Goal: Information Seeking & Learning: Learn about a topic

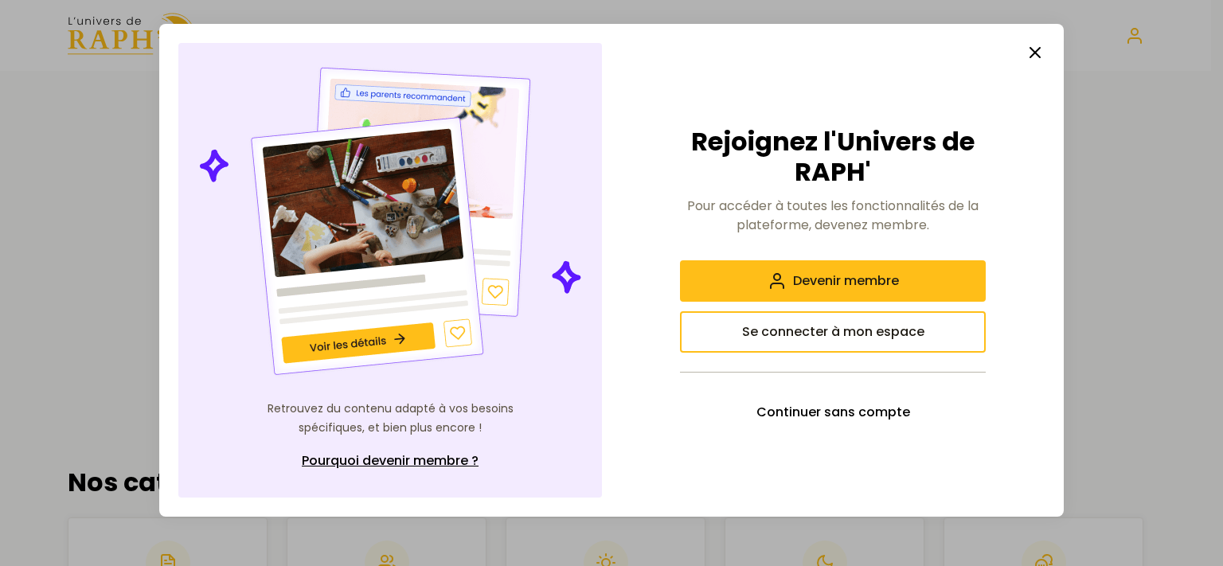
click at [930, 330] on button "Se connecter à mon espace" at bounding box center [833, 331] width 306 height 41
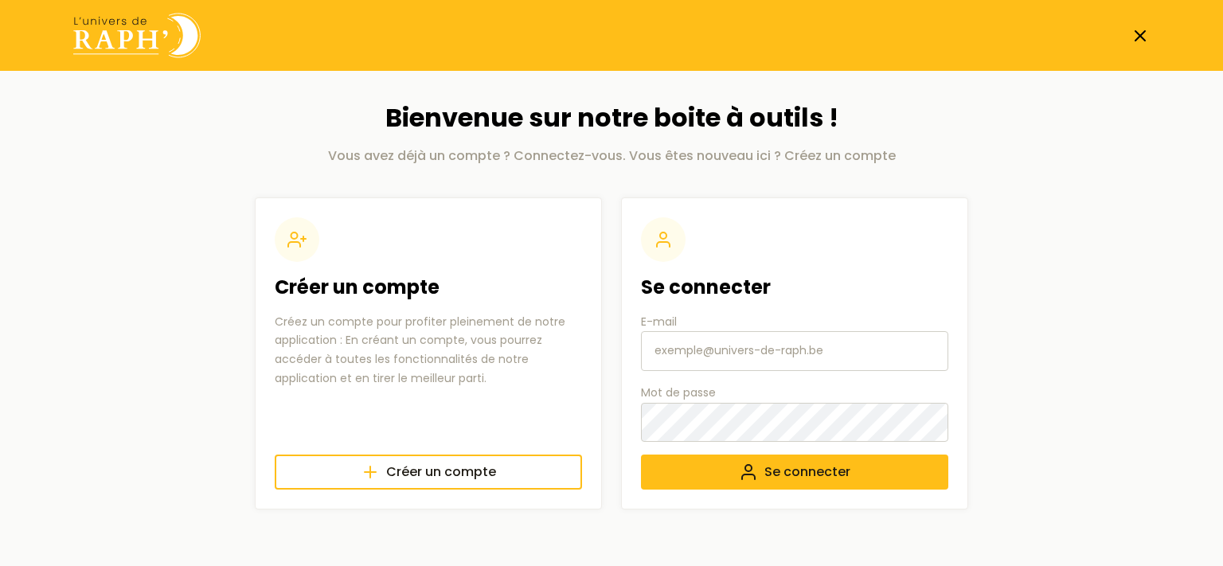
click at [743, 346] on input "E-mail" at bounding box center [794, 351] width 307 height 40
click at [697, 354] on input "E-mail" at bounding box center [794, 351] width 307 height 40
type input "[EMAIL_ADDRESS][DOMAIN_NAME]"
click at [787, 475] on span "Se connecter" at bounding box center [808, 472] width 86 height 19
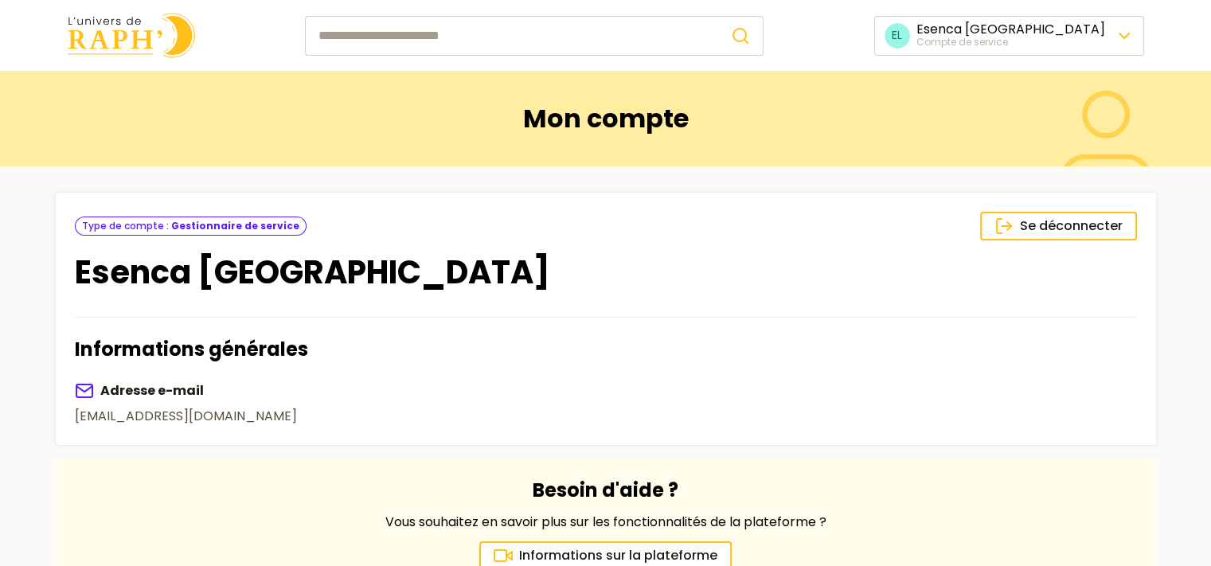
click at [610, 96] on div "Mon compte" at bounding box center [606, 119] width 166 height 64
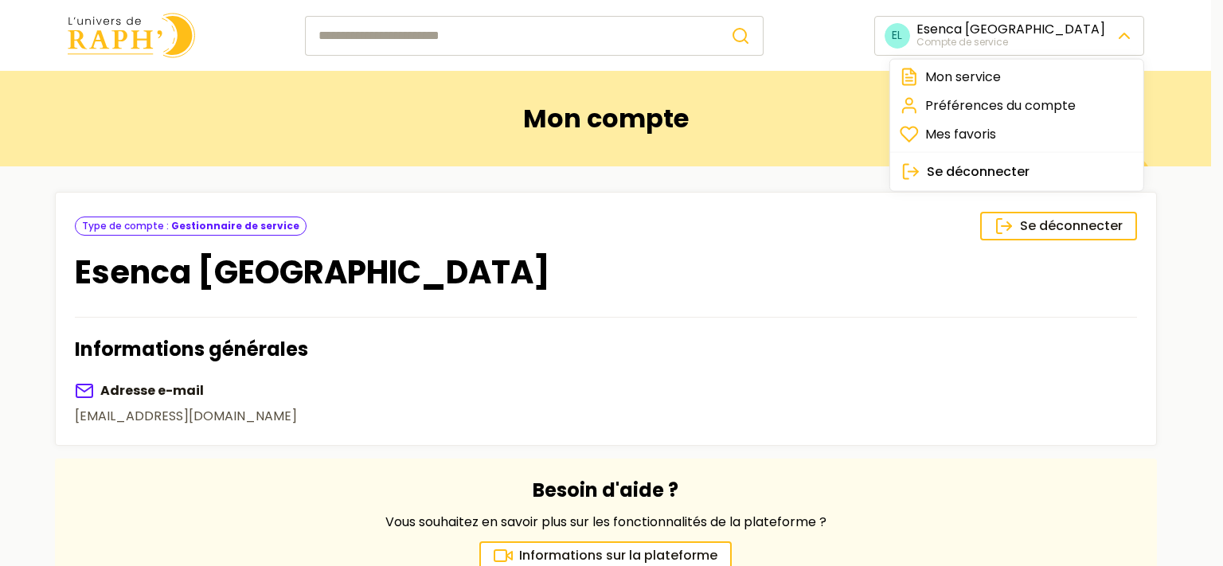
click at [1013, 45] on html "🍪 Nous respectons votre vie privée. Nous utilisons des cookies pour améliorer v…" at bounding box center [611, 479] width 1223 height 959
click at [959, 82] on link "Mon service" at bounding box center [1017, 77] width 247 height 29
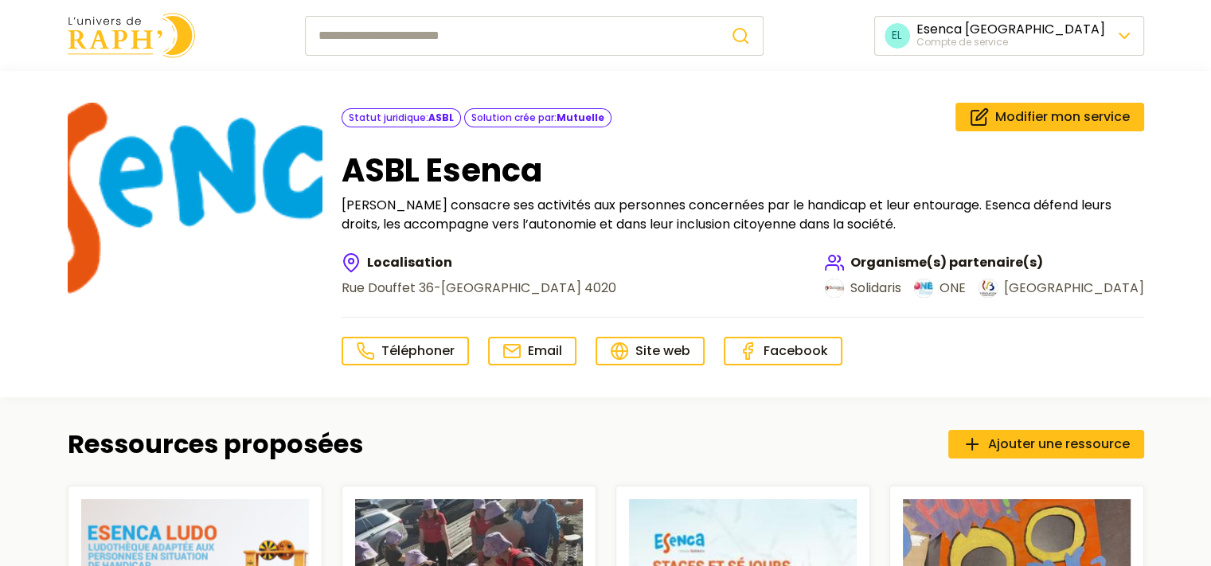
click at [118, 44] on img at bounding box center [131, 35] width 127 height 45
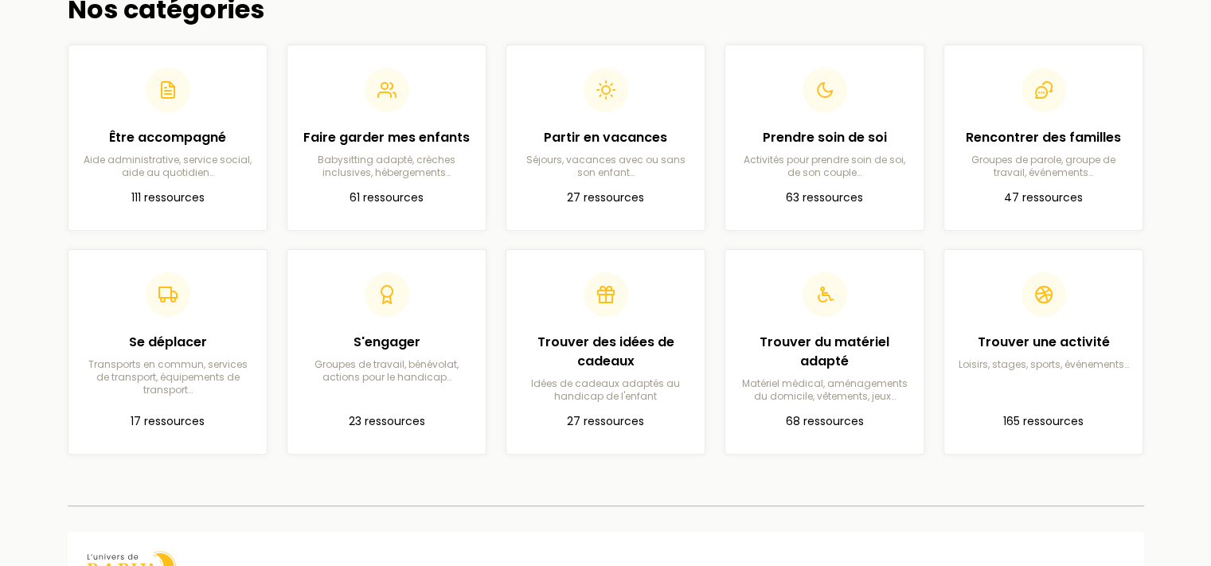
scroll to position [410, 0]
click at [366, 165] on p "Babysitting adapté, crèches inclusives, hébergements…" at bounding box center [386, 162] width 173 height 25
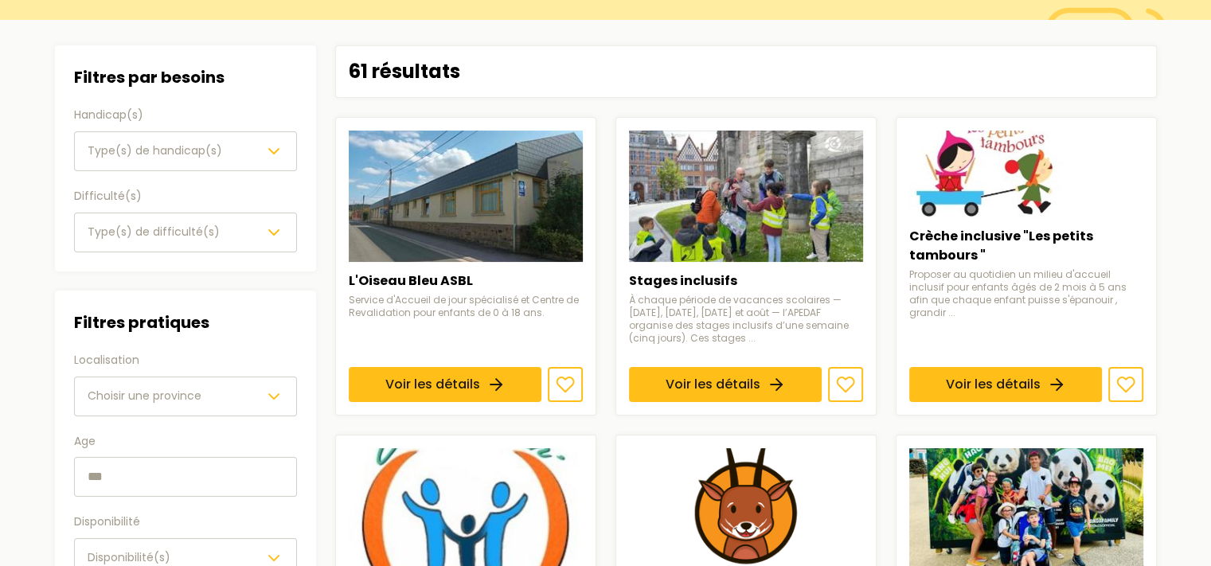
scroll to position [147, 0]
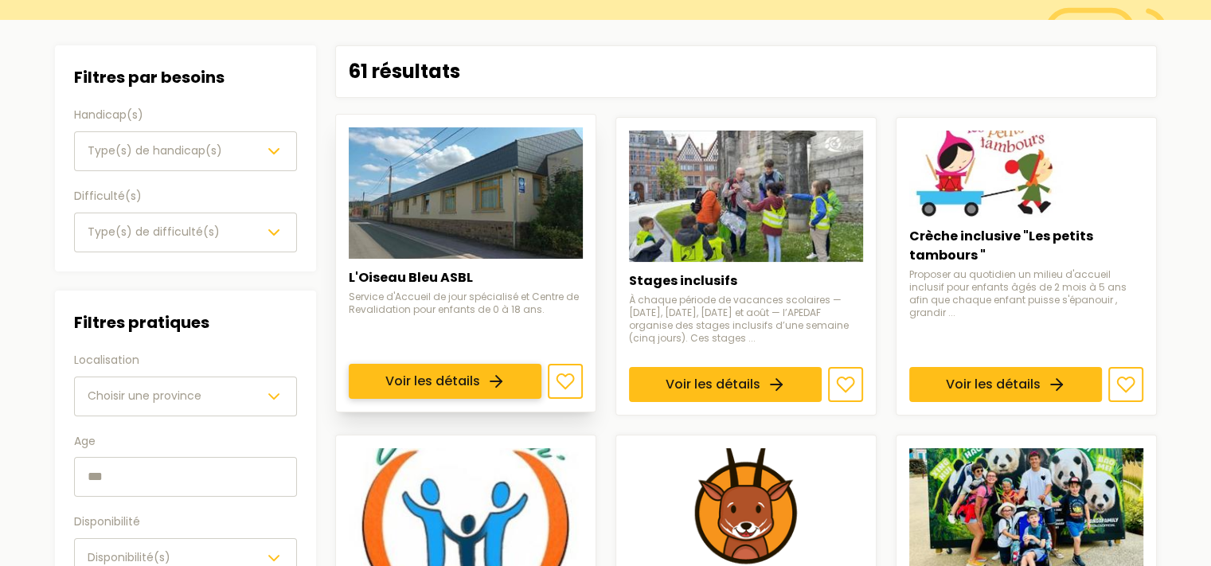
click at [427, 378] on link "Voir les détails" at bounding box center [445, 381] width 193 height 35
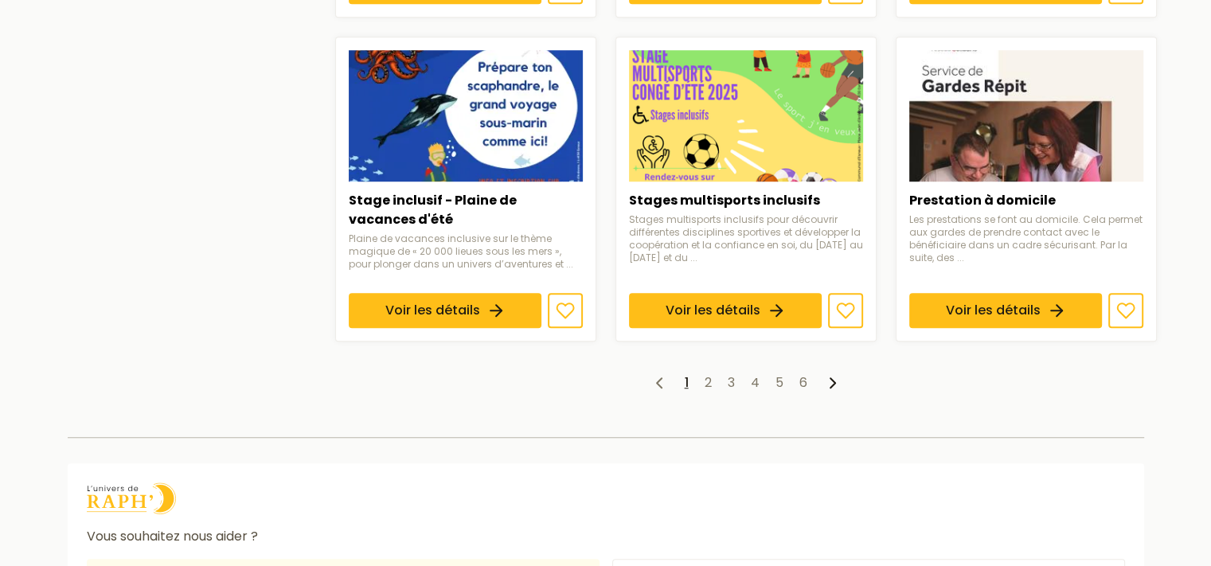
scroll to position [1242, 0]
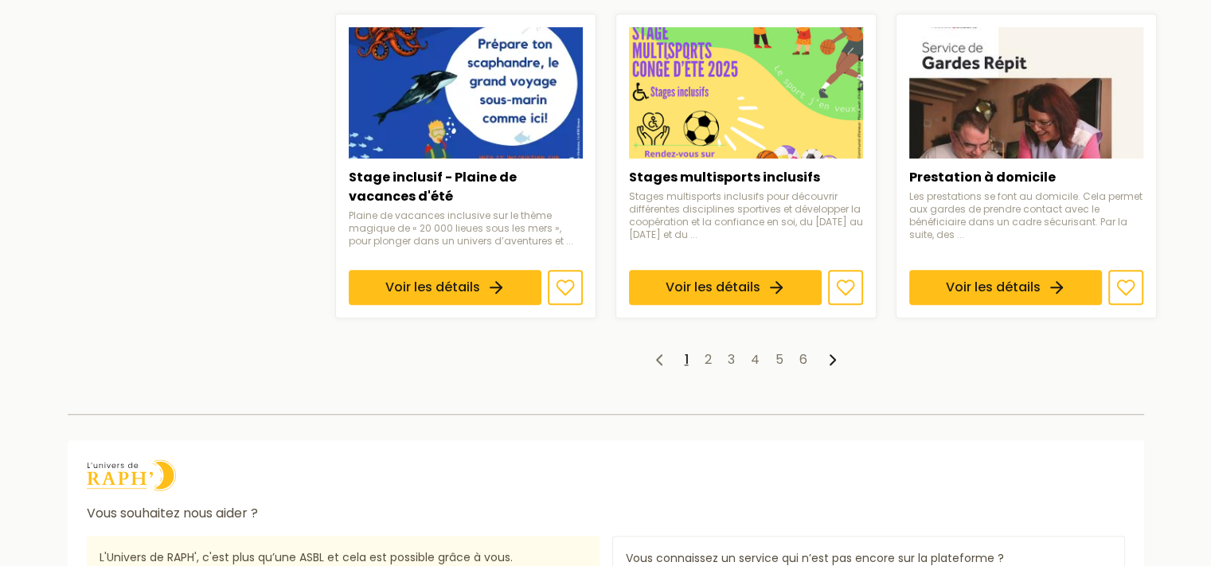
click at [703, 350] on ul "1 2 3 4 5 6" at bounding box center [746, 359] width 822 height 19
click at [712, 350] on ul "1 2 3 4 5 6" at bounding box center [746, 359] width 822 height 19
click at [710, 350] on link "2" at bounding box center [708, 359] width 7 height 18
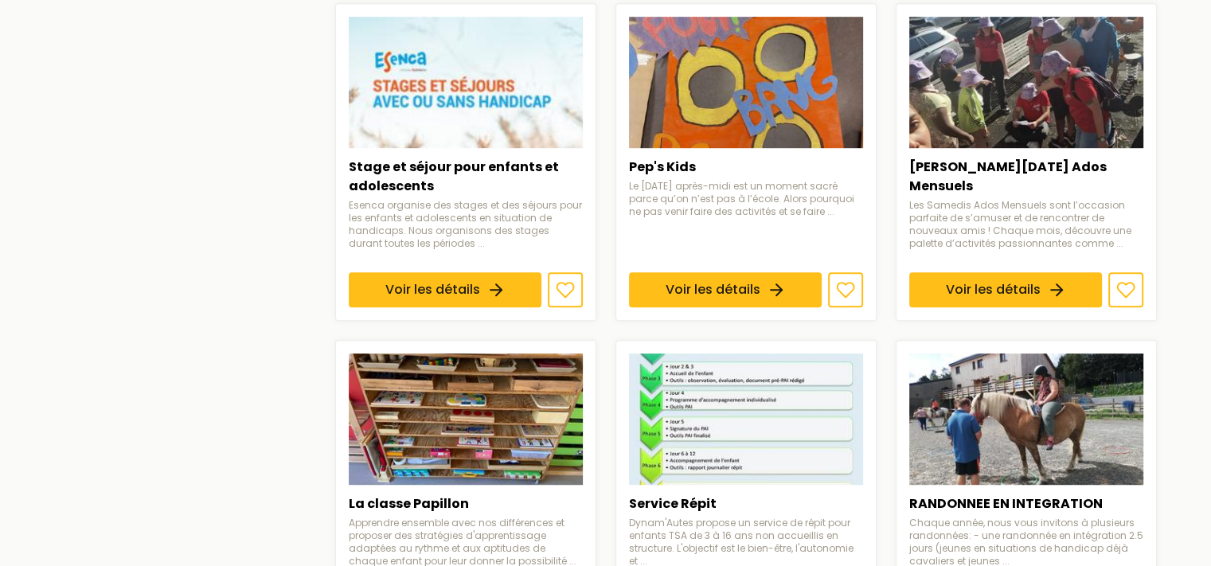
scroll to position [924, 0]
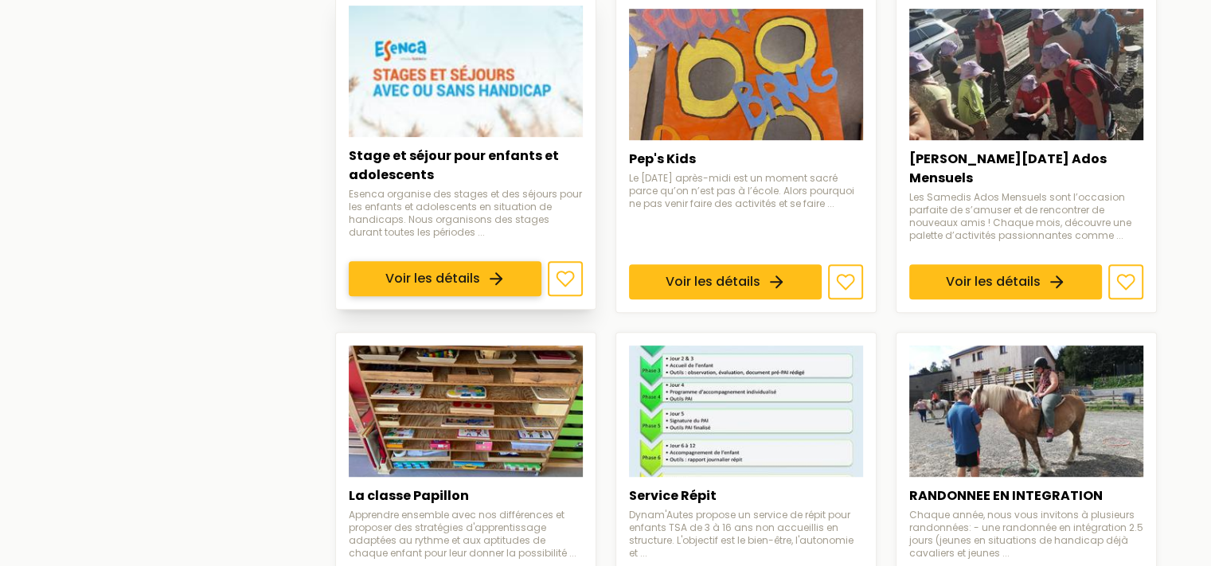
click at [423, 274] on link "Voir les détails" at bounding box center [445, 278] width 193 height 35
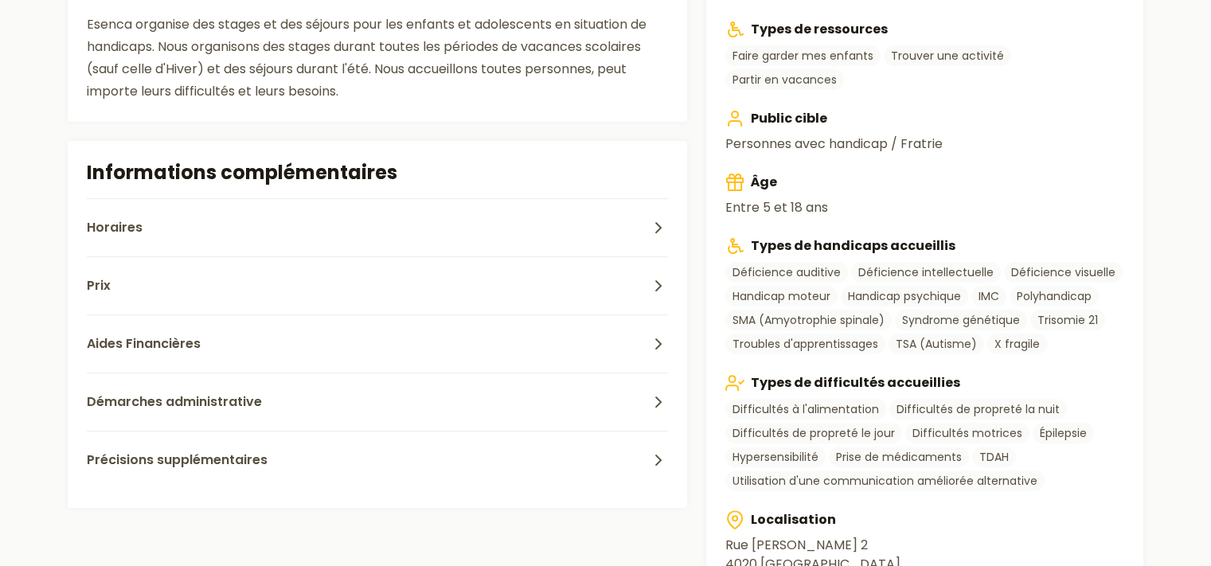
scroll to position [500, 0]
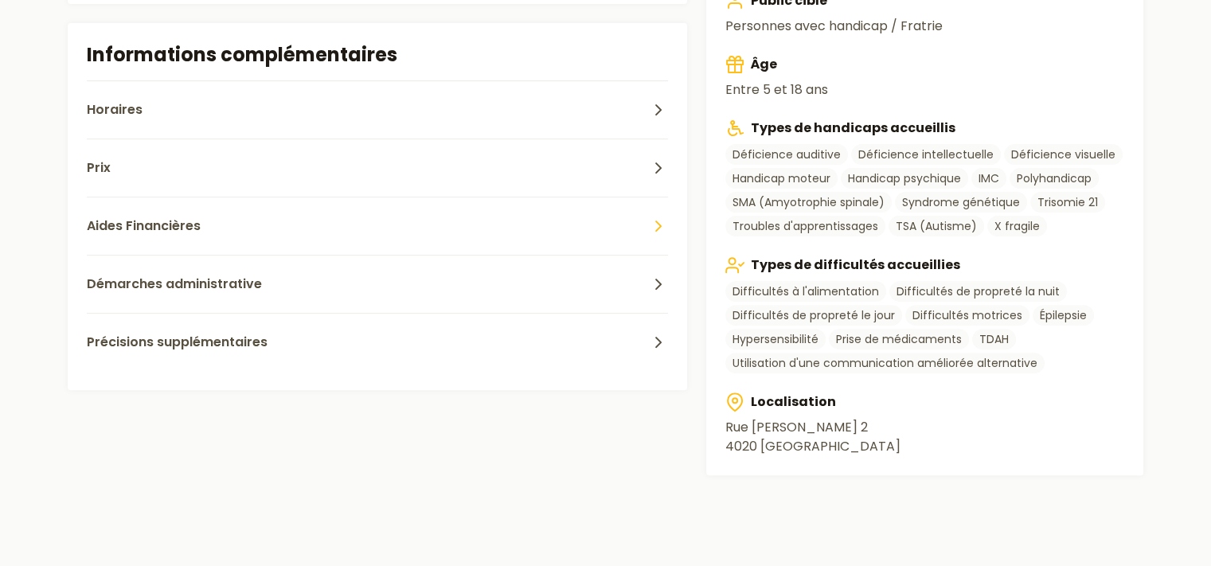
click at [444, 219] on button "Aides Financières" at bounding box center [378, 226] width 582 height 58
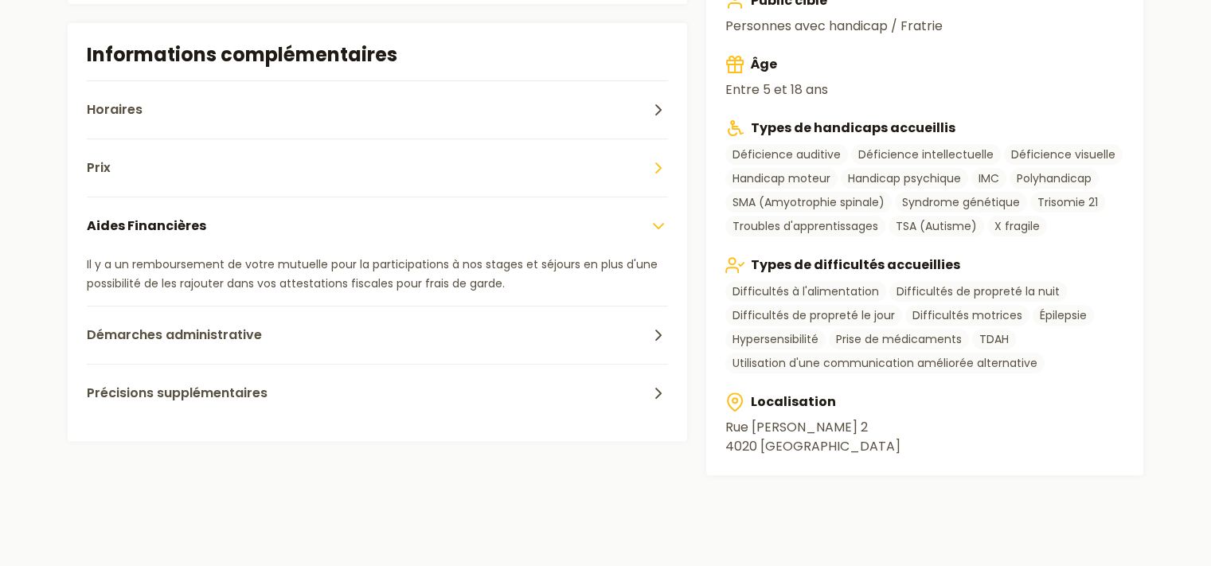
click at [417, 176] on button "Prix" at bounding box center [378, 168] width 582 height 58
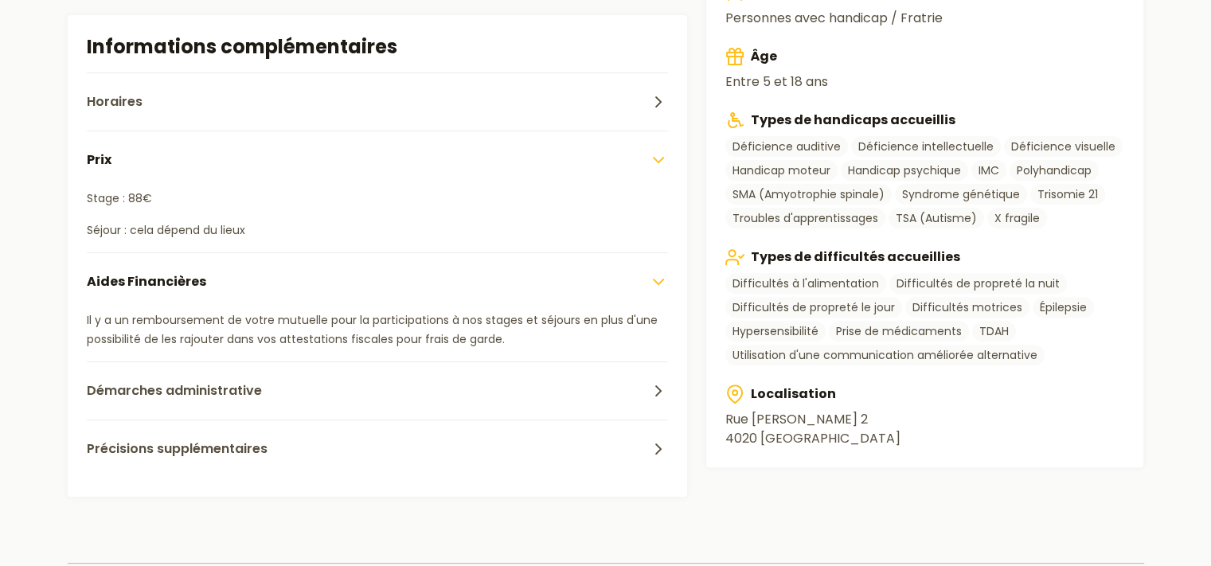
scroll to position [507, 0]
click at [382, 109] on button "Horaires" at bounding box center [378, 103] width 582 height 58
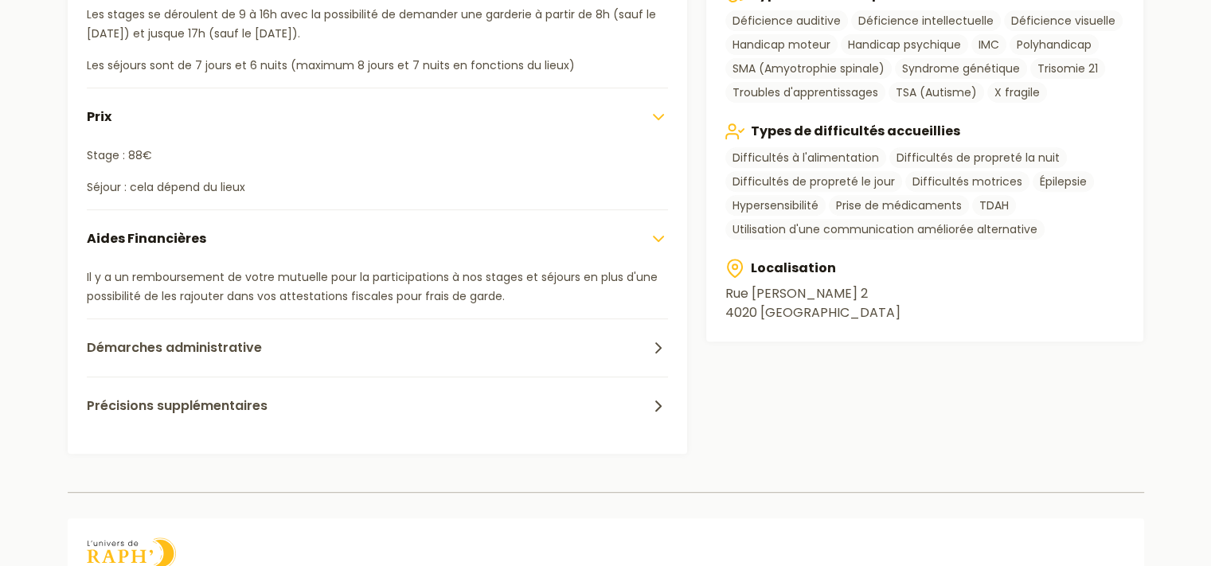
scroll to position [636, 0]
click at [331, 410] on button "Précisions supplémentaires" at bounding box center [378, 404] width 582 height 58
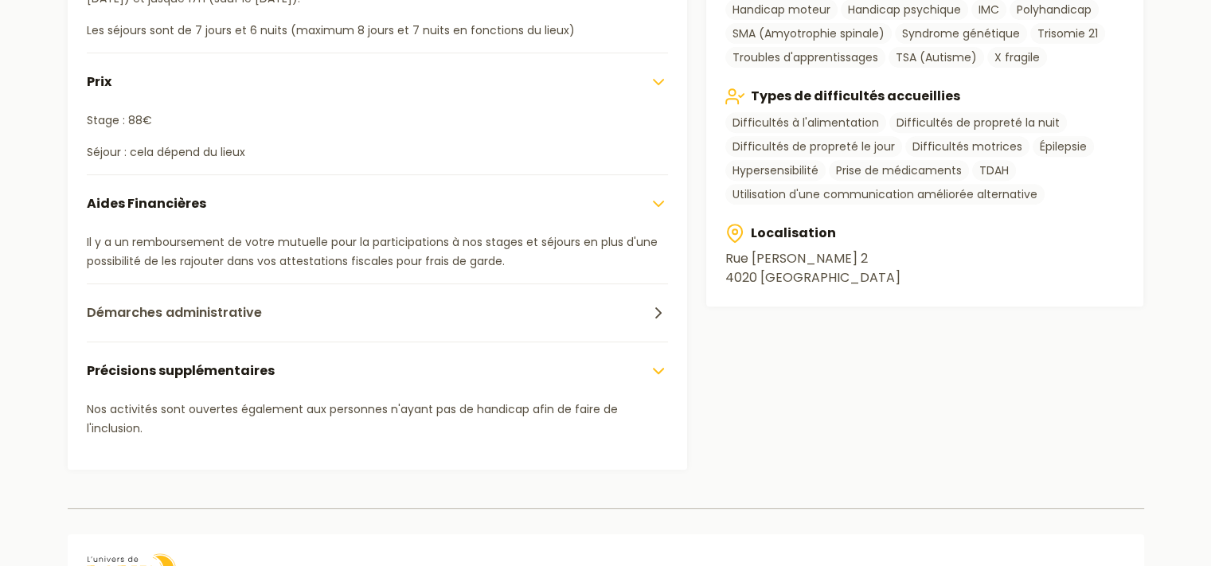
scroll to position [671, 0]
click at [319, 318] on button "Démarches administrative" at bounding box center [378, 311] width 582 height 58
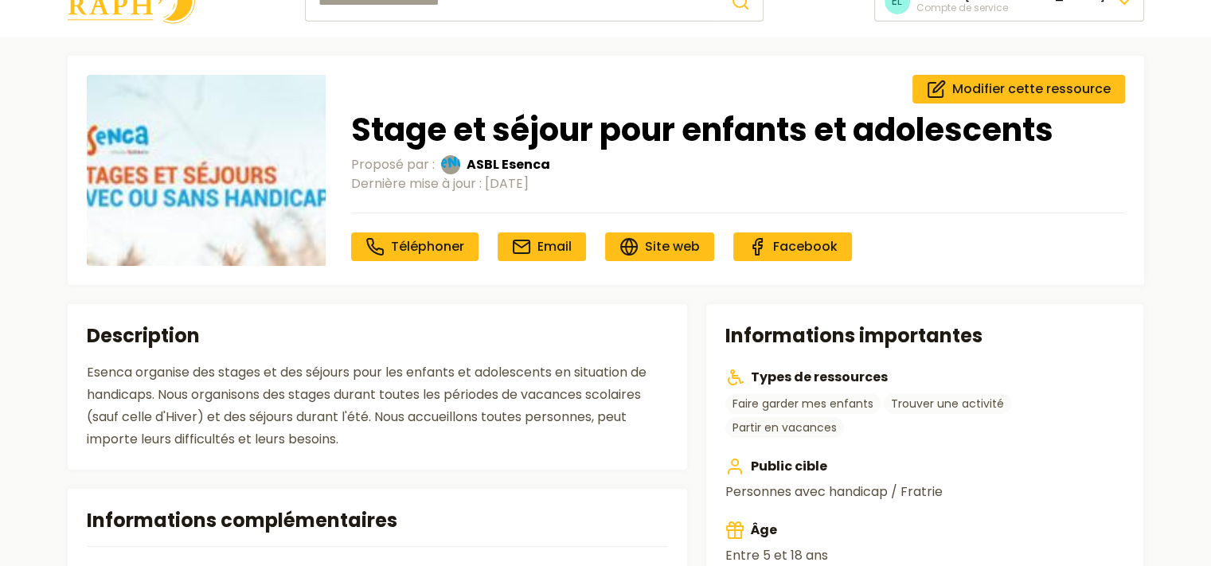
scroll to position [0, 0]
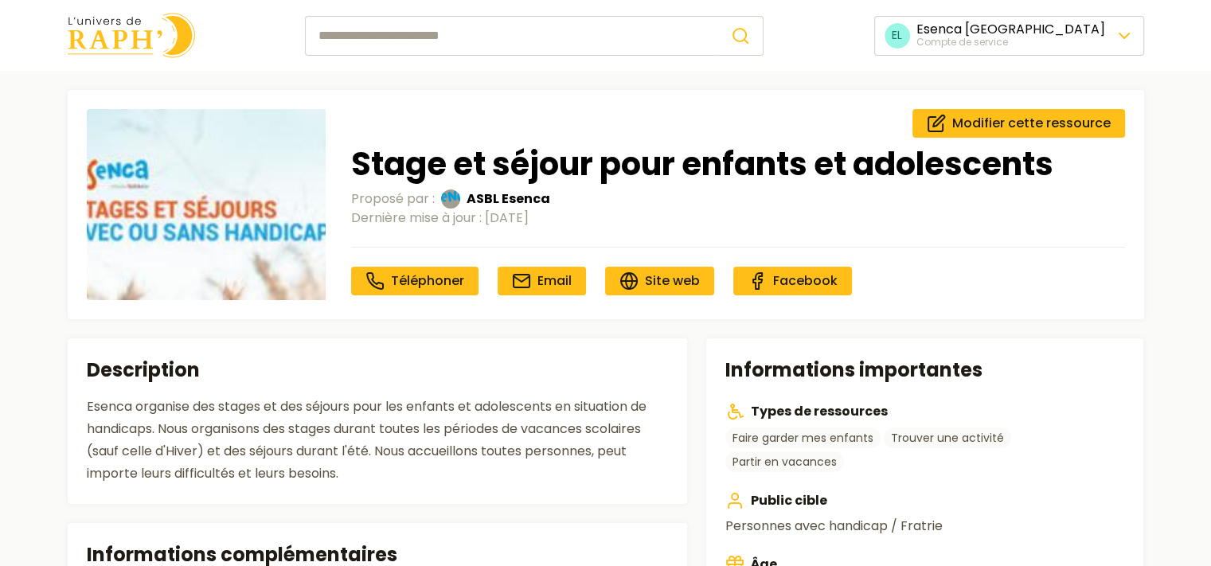
scroll to position [924, 0]
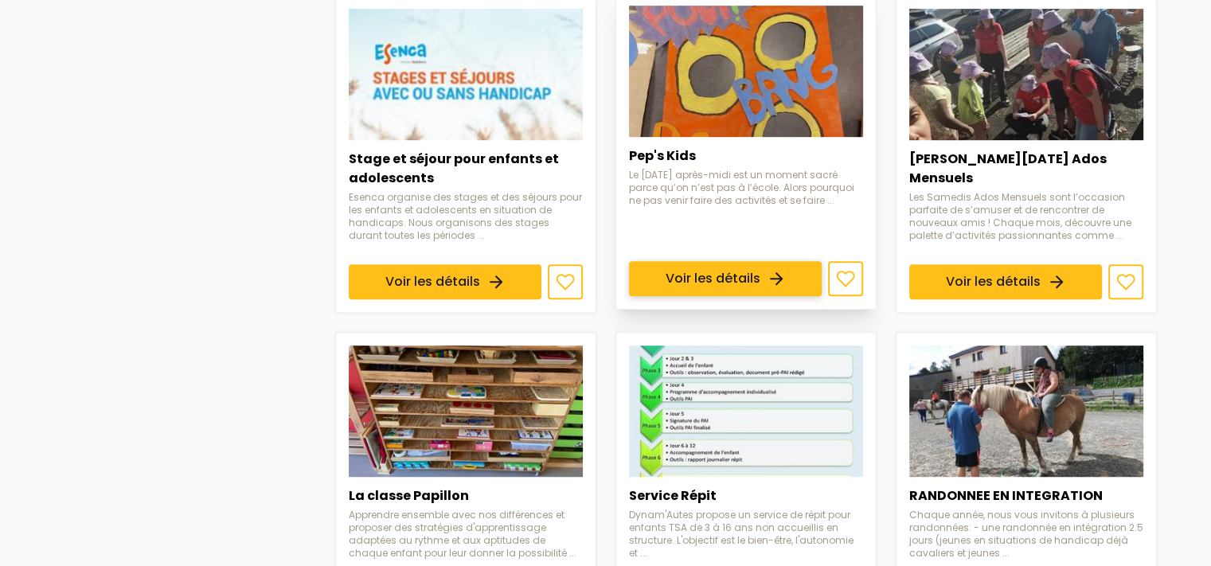
click at [710, 261] on link "Voir les détails" at bounding box center [725, 278] width 193 height 35
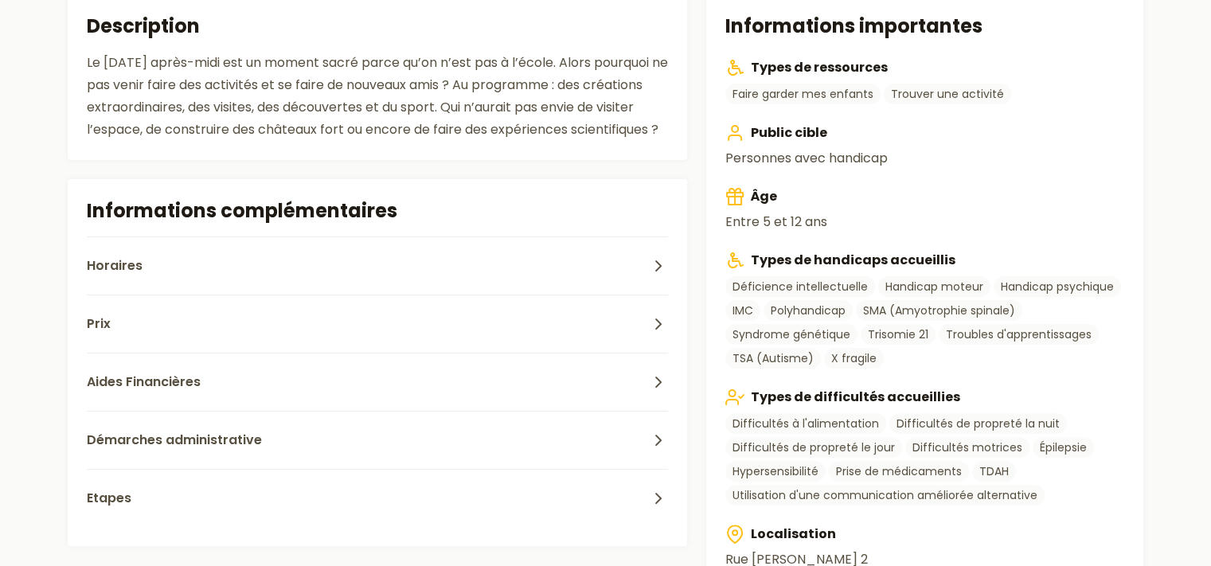
scroll to position [344, 0]
click at [463, 290] on button "Horaires" at bounding box center [378, 266] width 582 height 58
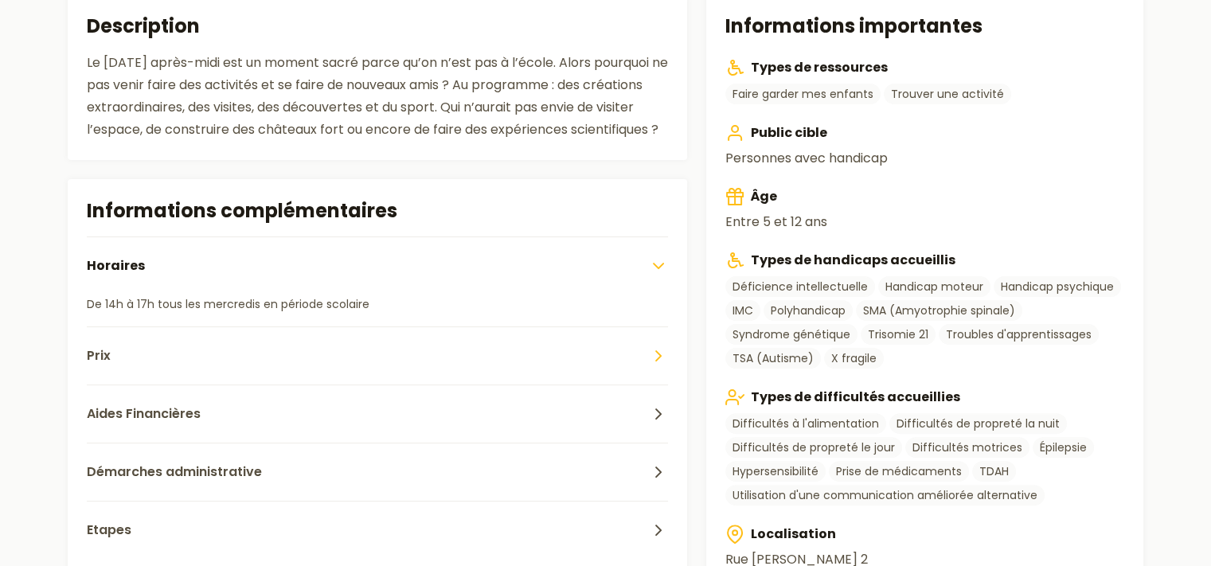
click at [337, 374] on button "Prix" at bounding box center [378, 356] width 582 height 58
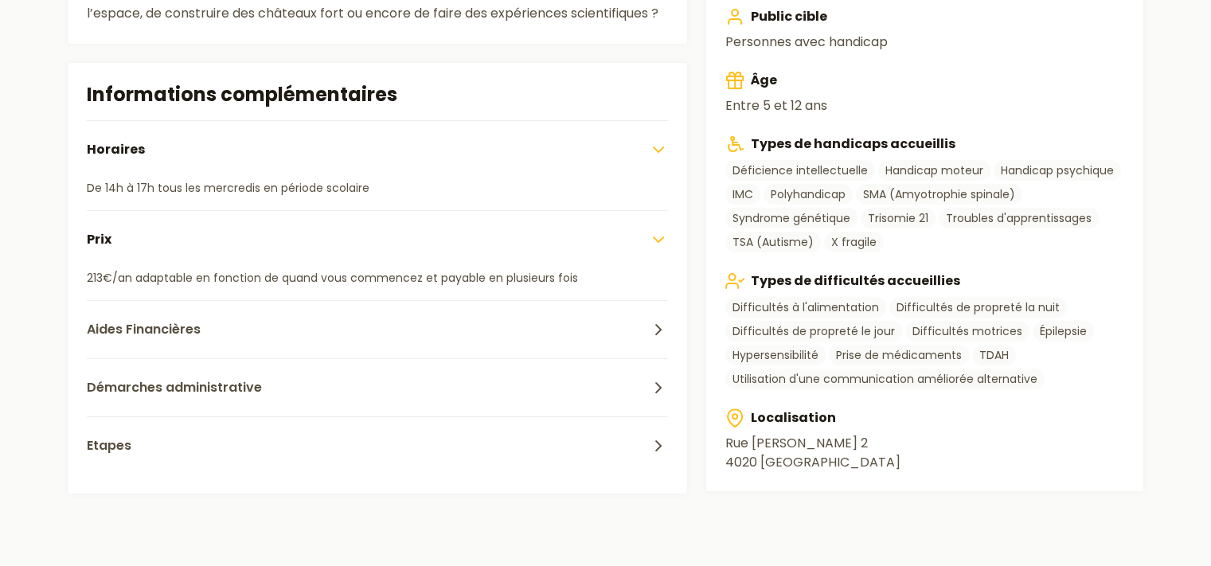
scroll to position [499, 0]
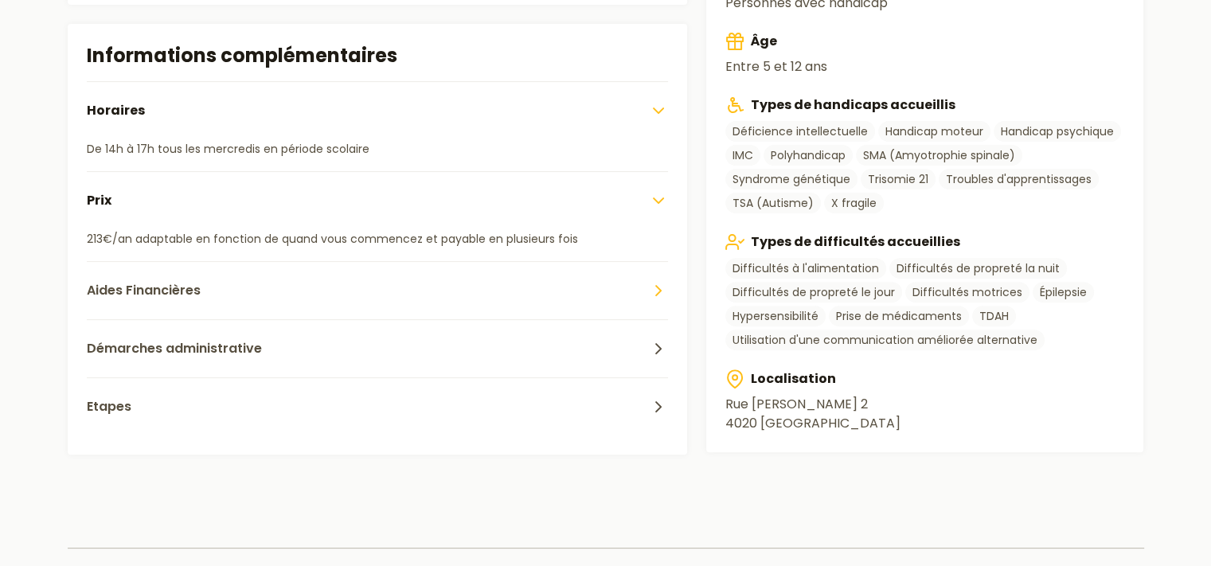
click at [321, 311] on button "Aides Financières" at bounding box center [378, 290] width 582 height 58
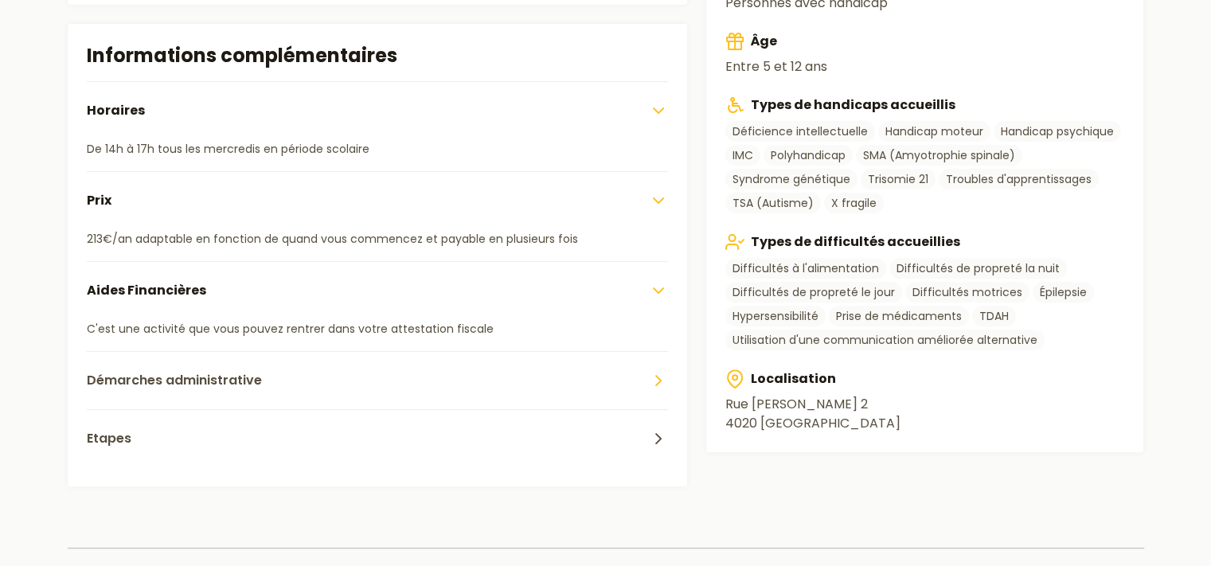
click at [328, 398] on button "Démarches administrative" at bounding box center [378, 380] width 582 height 58
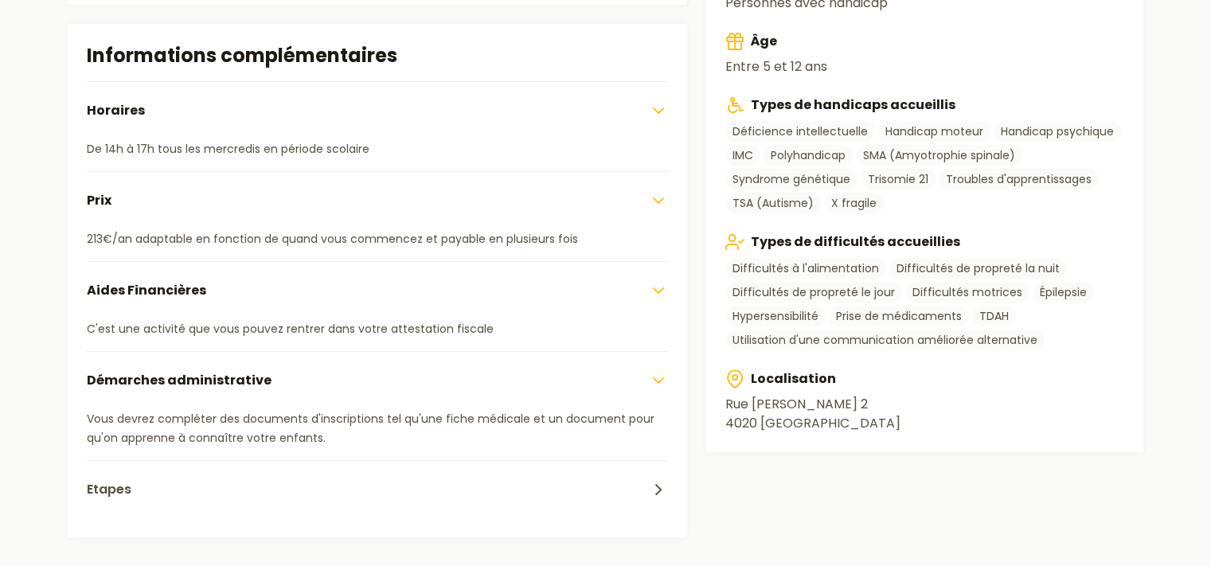
scroll to position [723, 0]
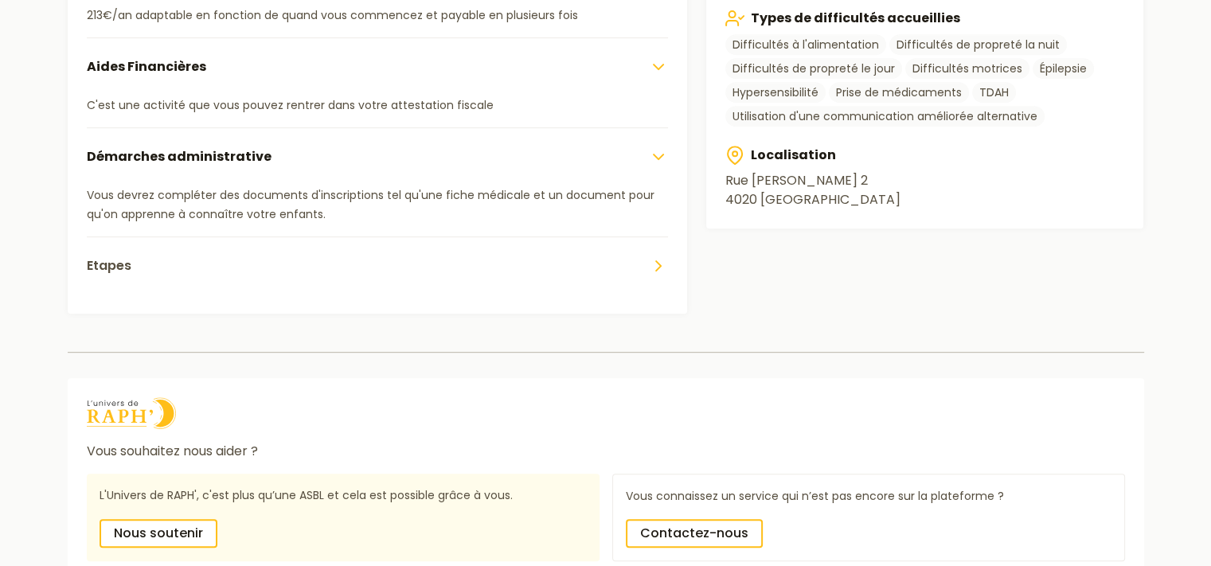
click at [306, 287] on button "Etapes" at bounding box center [378, 266] width 582 height 58
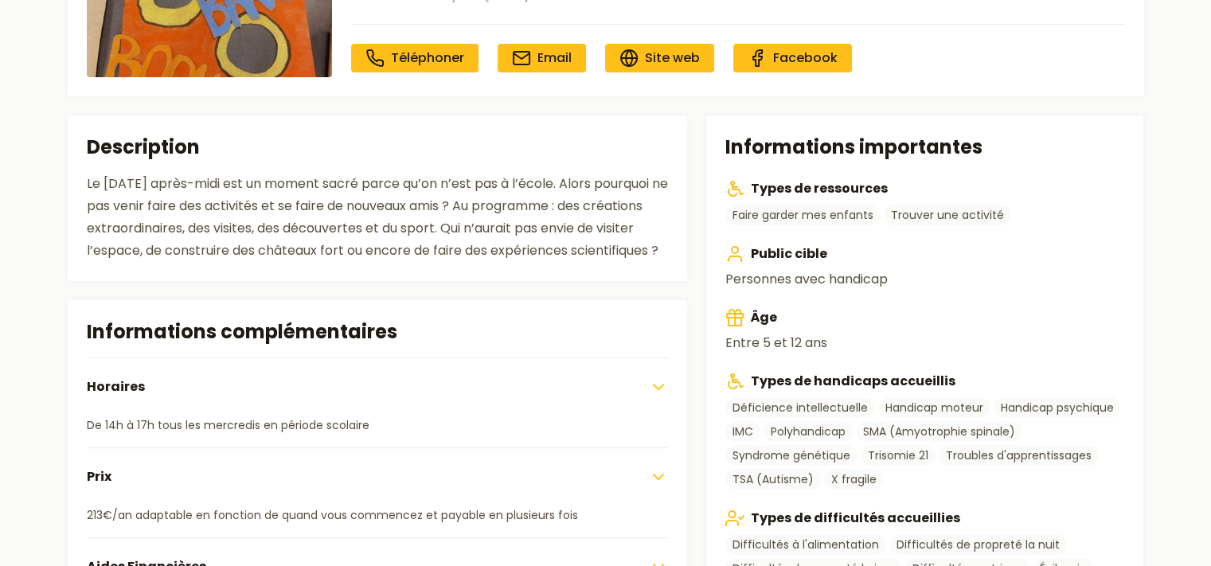
scroll to position [0, 0]
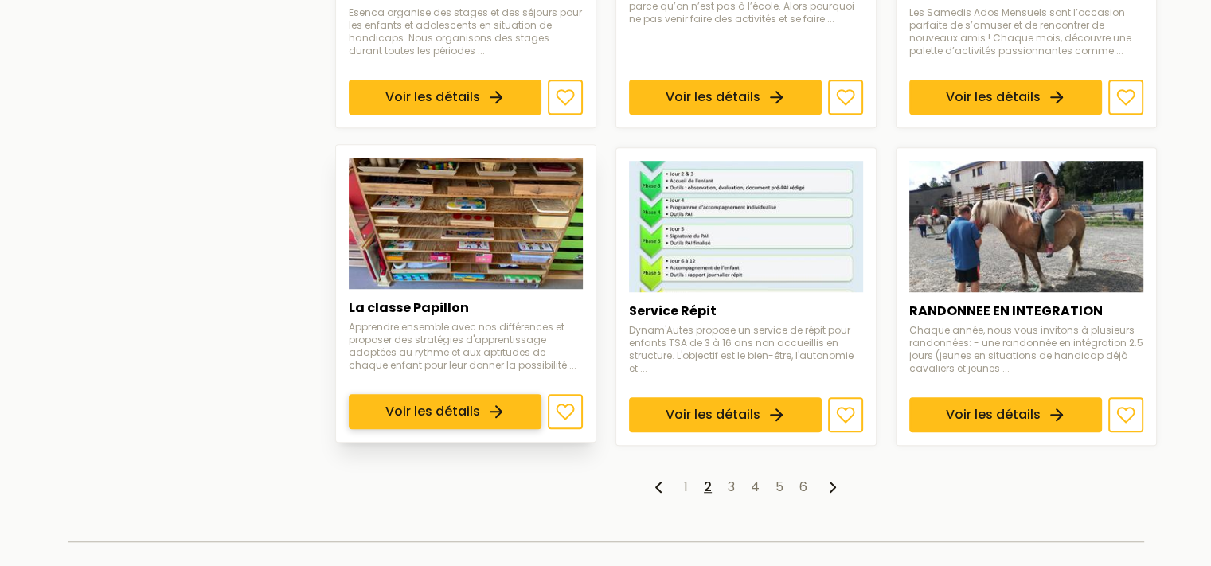
scroll to position [1110, 0]
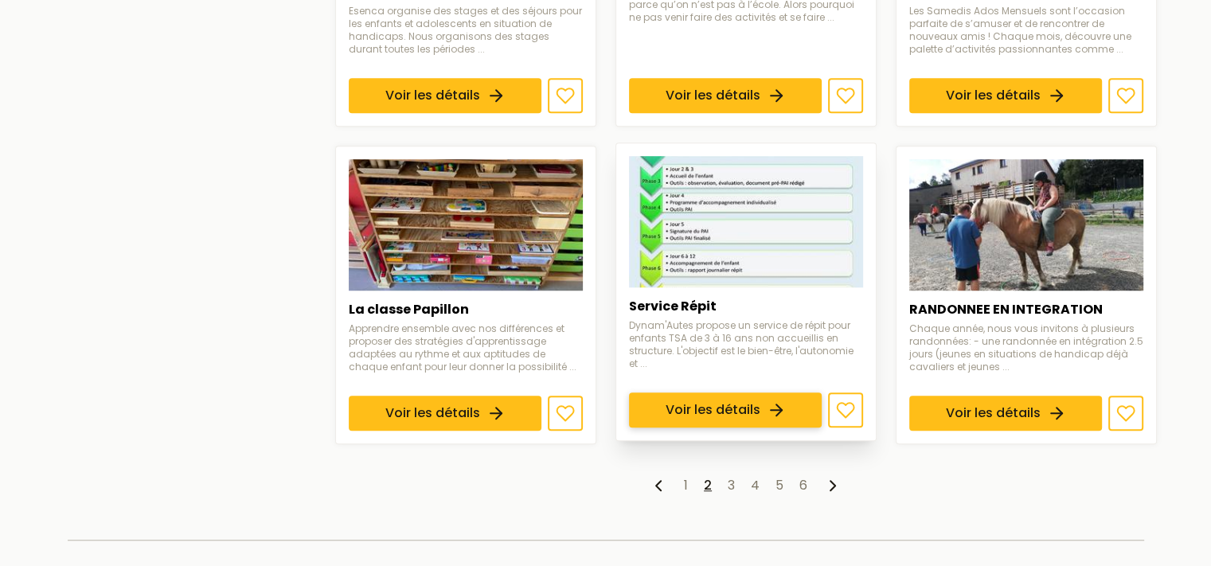
click at [764, 393] on link "Voir les détails" at bounding box center [725, 410] width 193 height 35
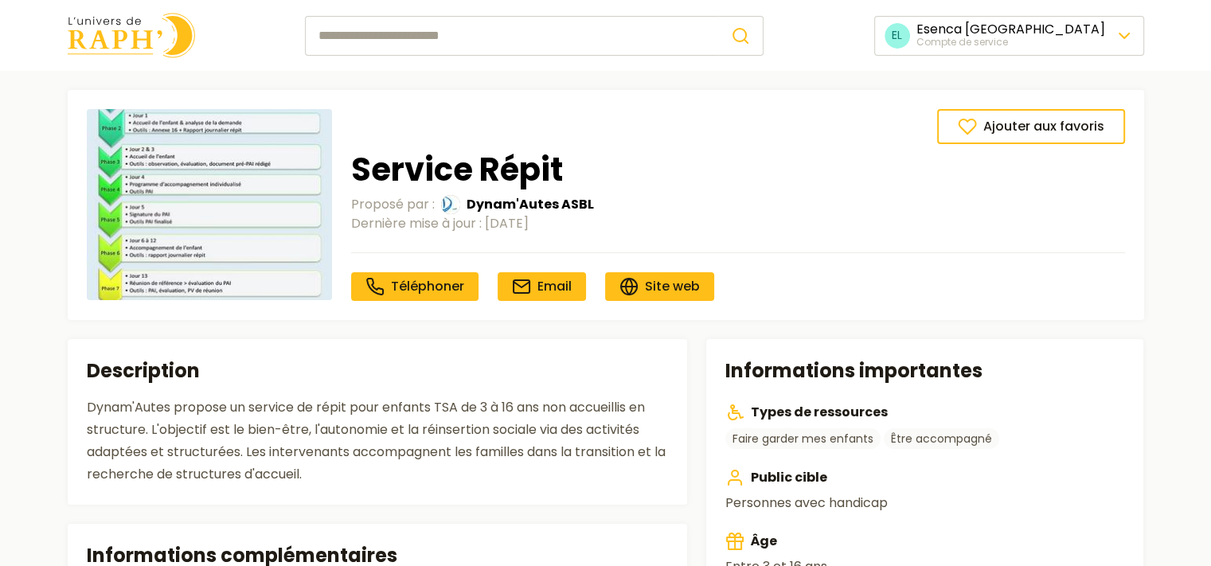
scroll to position [1110, 0]
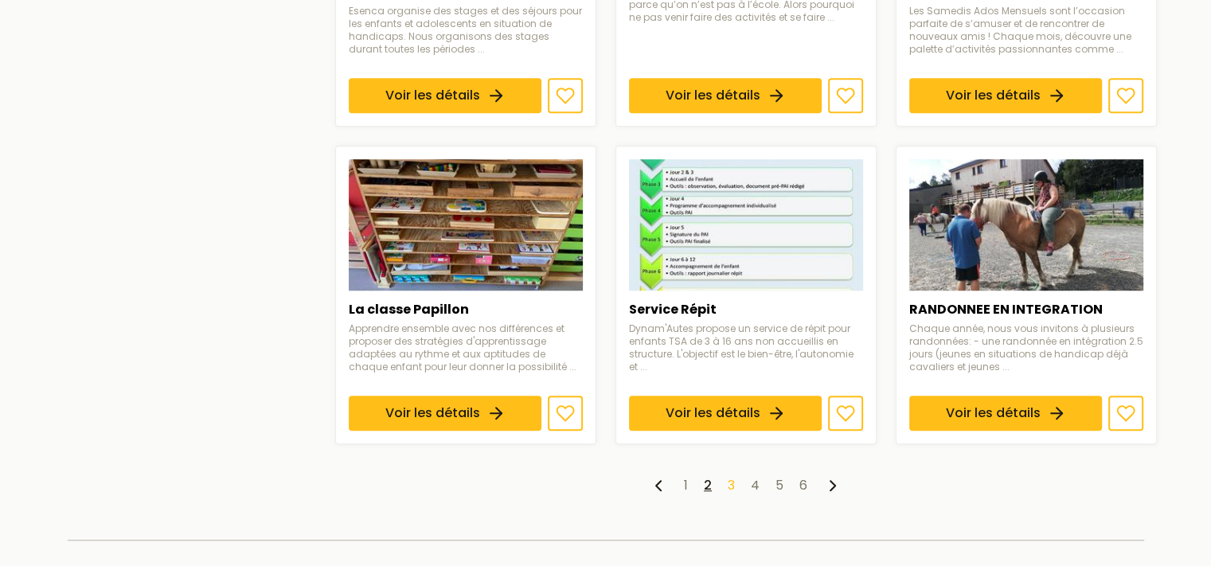
click at [733, 487] on link "3" at bounding box center [731, 485] width 7 height 18
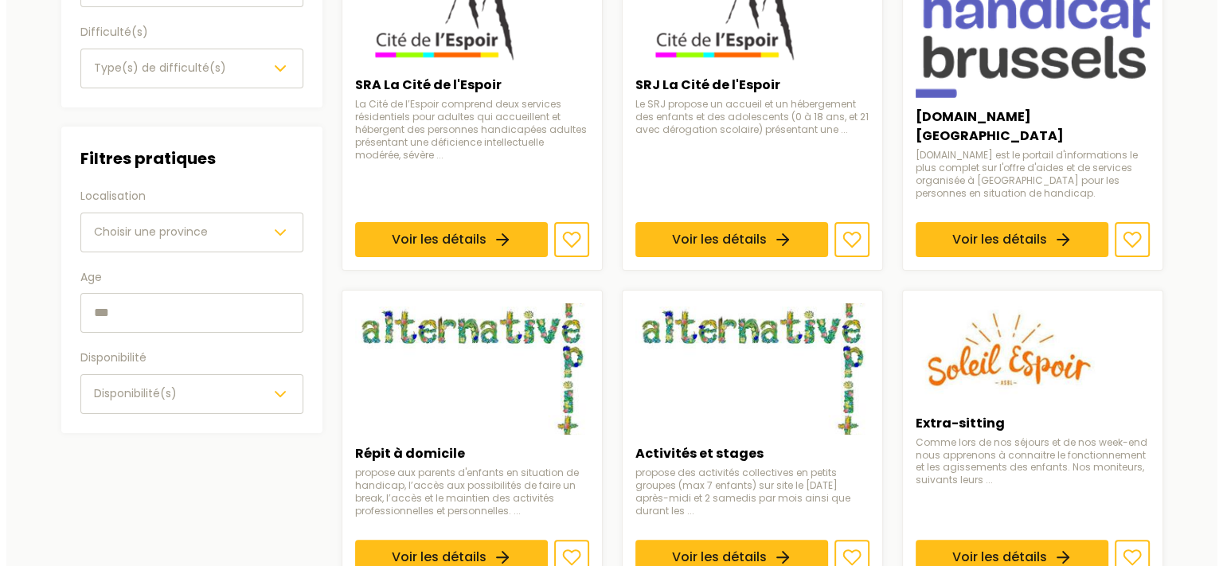
scroll to position [311, 0]
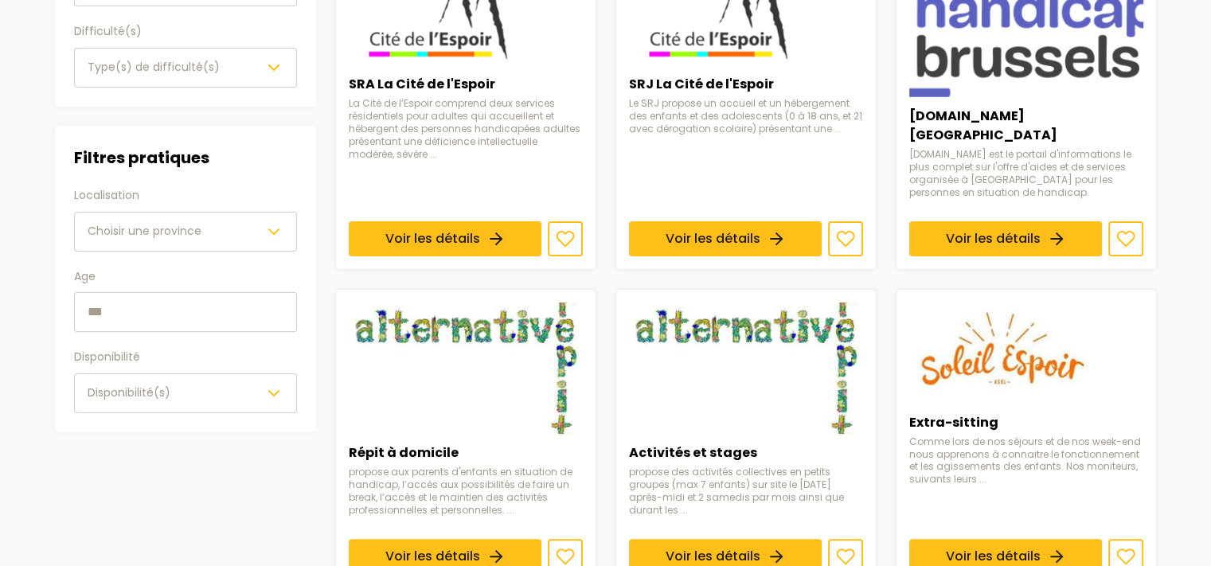
click at [160, 229] on span "Choisir une province" at bounding box center [145, 231] width 114 height 16
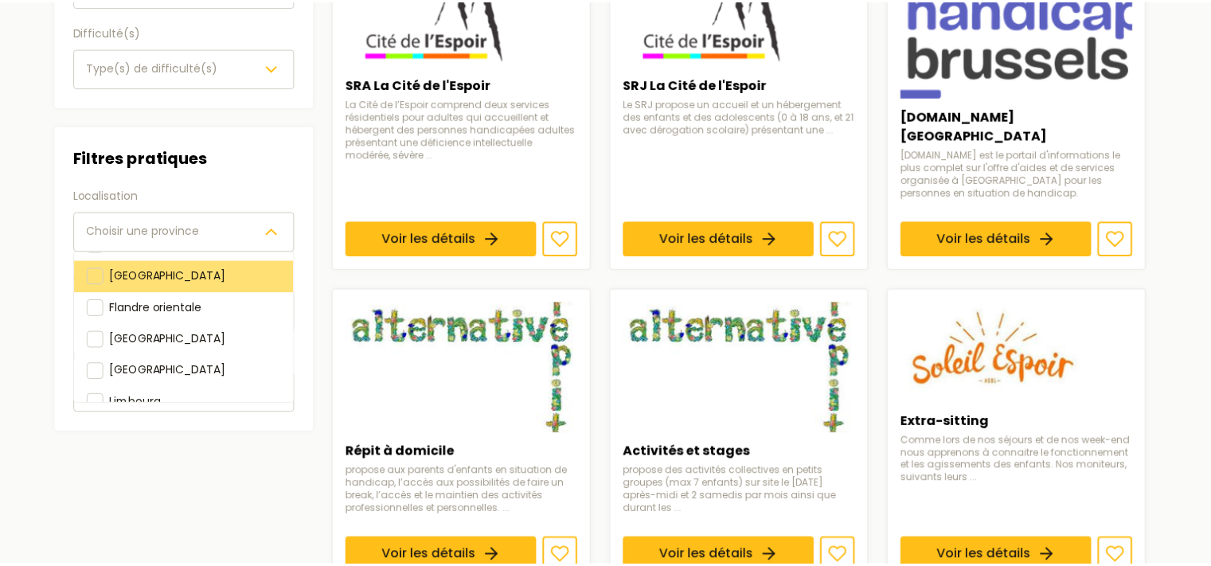
scroll to position [115, 0]
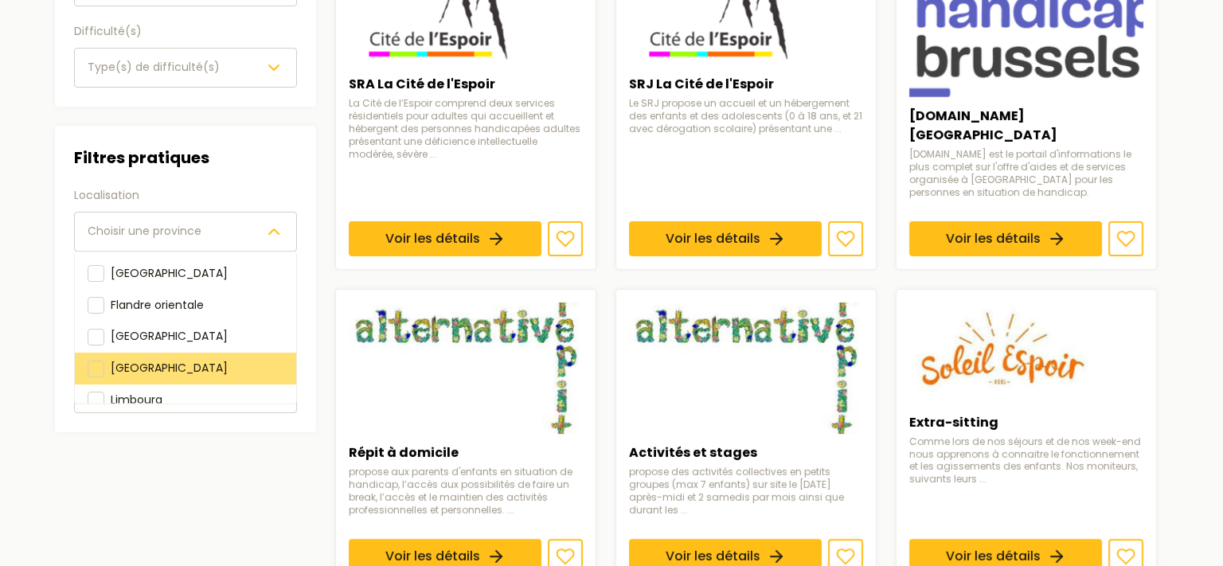
click at [147, 353] on div "[GEOGRAPHIC_DATA]" at bounding box center [185, 369] width 221 height 32
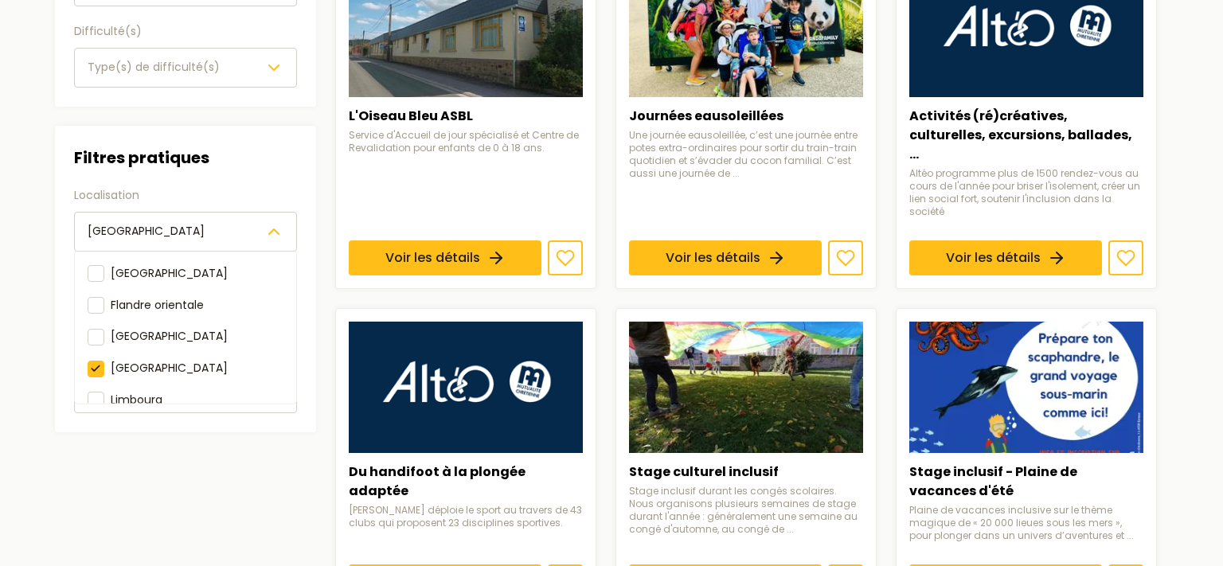
click at [1189, 268] on main "Catégories Faire garder mes enfants Filtres Filtres par besoins Handicap(s) Typ…" at bounding box center [605, 561] width 1211 height 1605
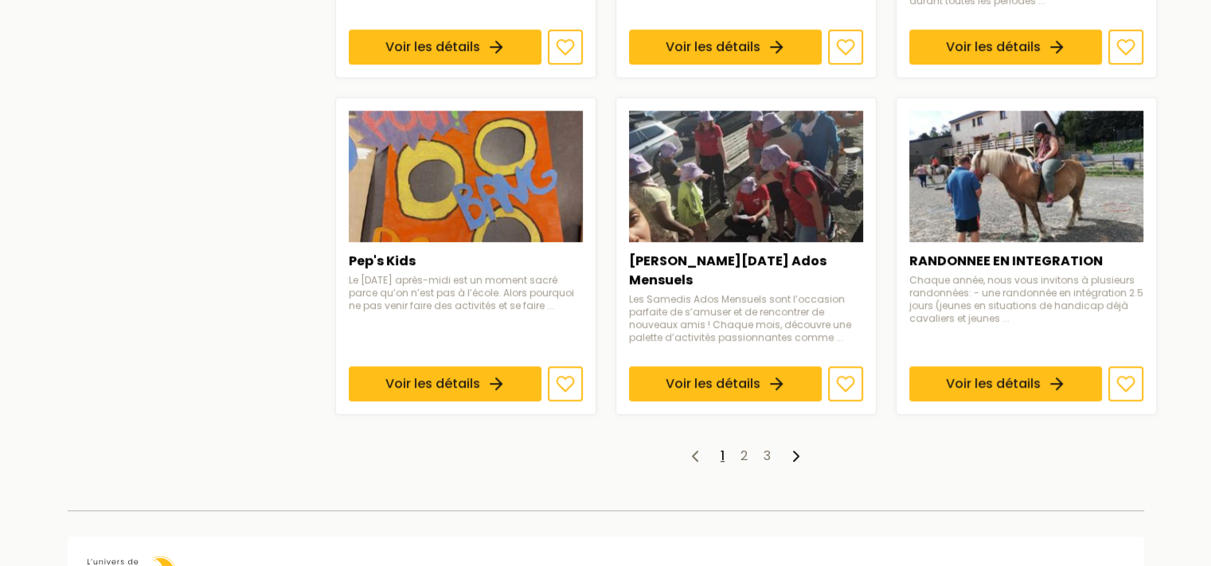
scroll to position [1191, 0]
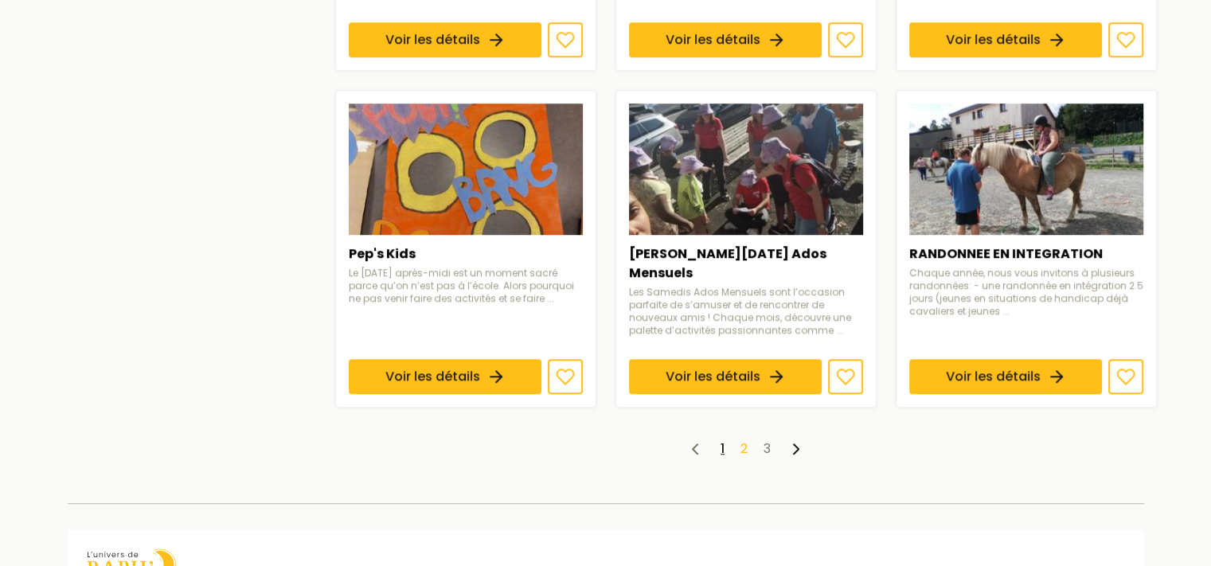
click at [745, 440] on link "2" at bounding box center [744, 449] width 7 height 18
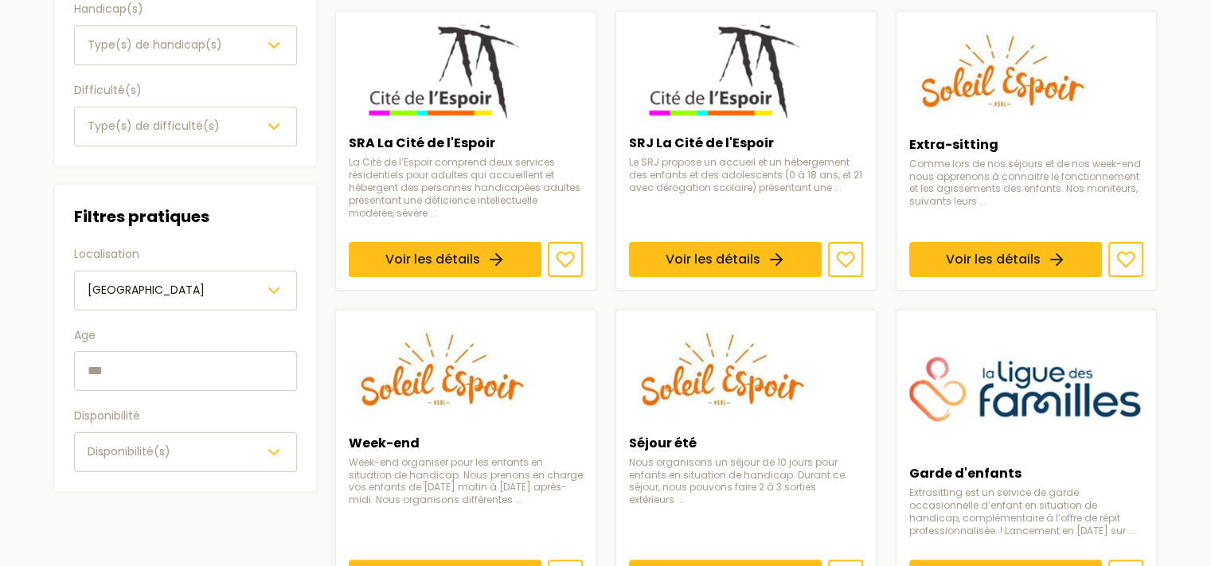
scroll to position [252, 0]
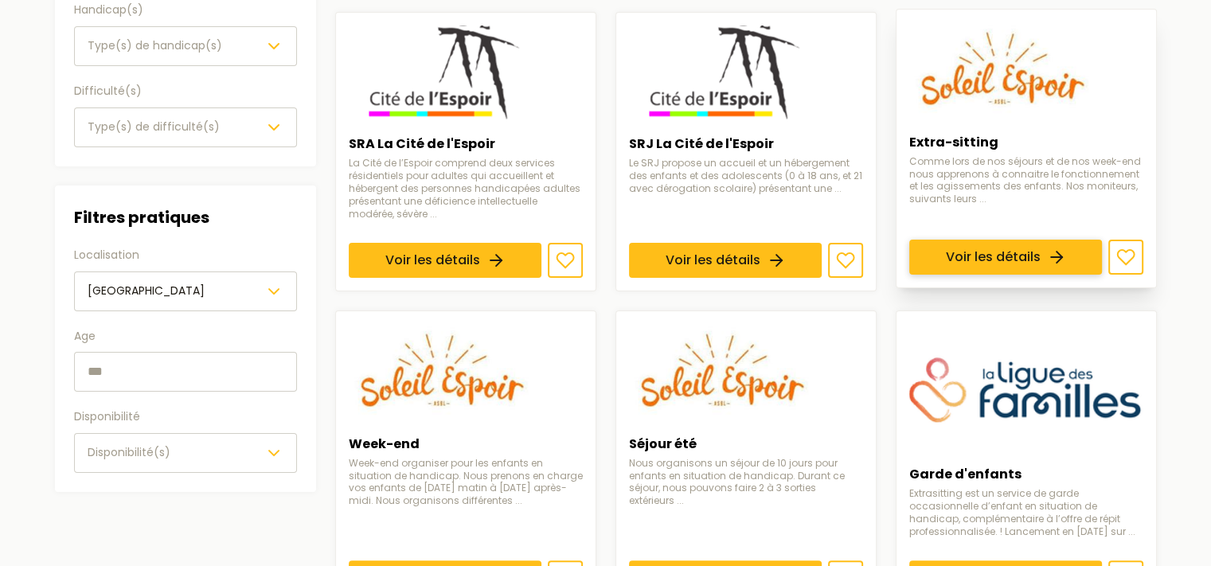
click at [978, 240] on link "Voir les détails" at bounding box center [1006, 257] width 193 height 35
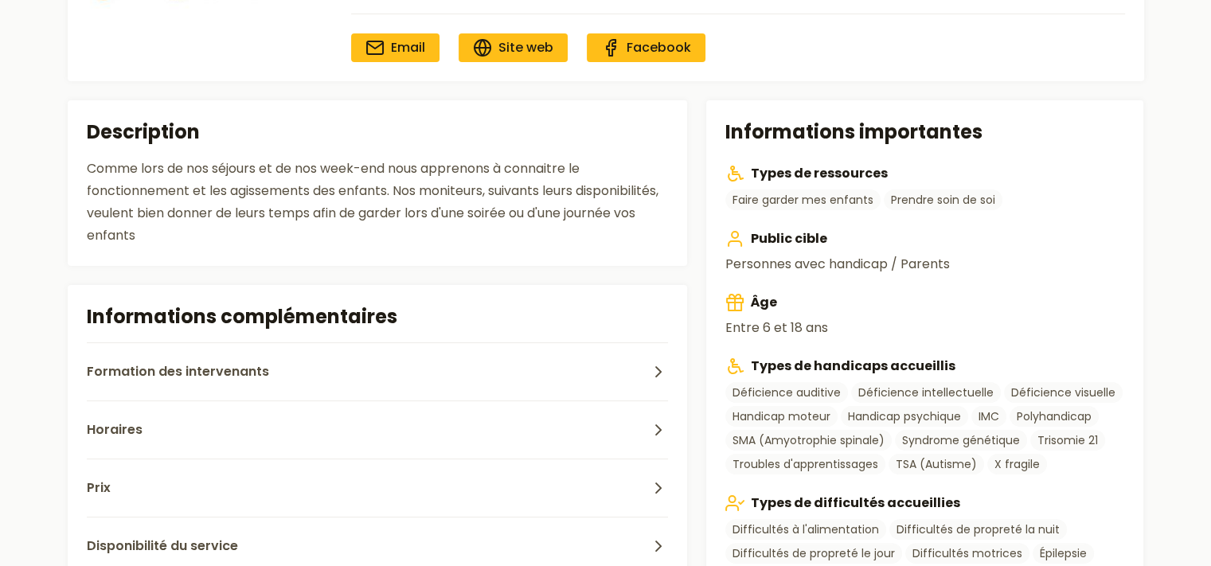
scroll to position [299, 0]
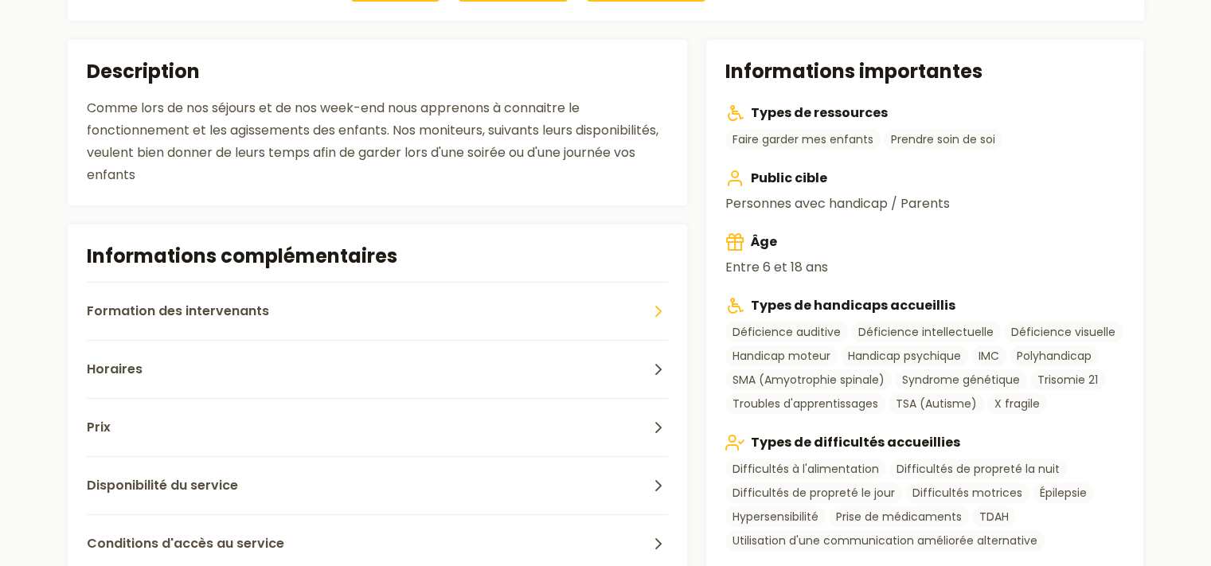
click at [414, 303] on button "Formation des intervenants" at bounding box center [378, 311] width 582 height 58
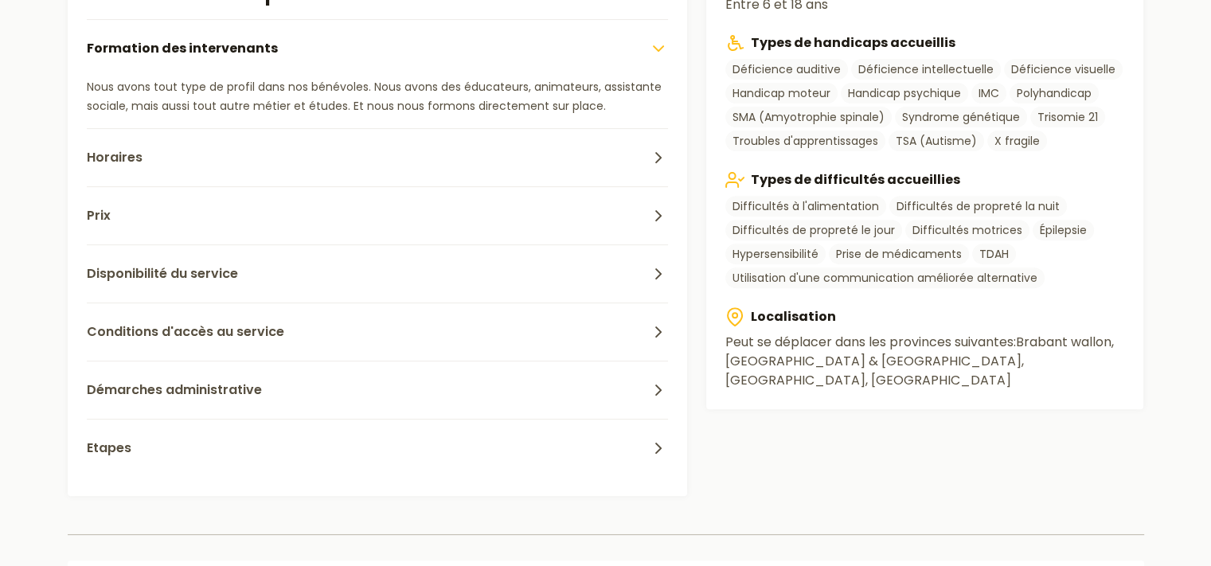
scroll to position [563, 0]
click at [392, 273] on button "Disponibilité du service" at bounding box center [378, 273] width 582 height 58
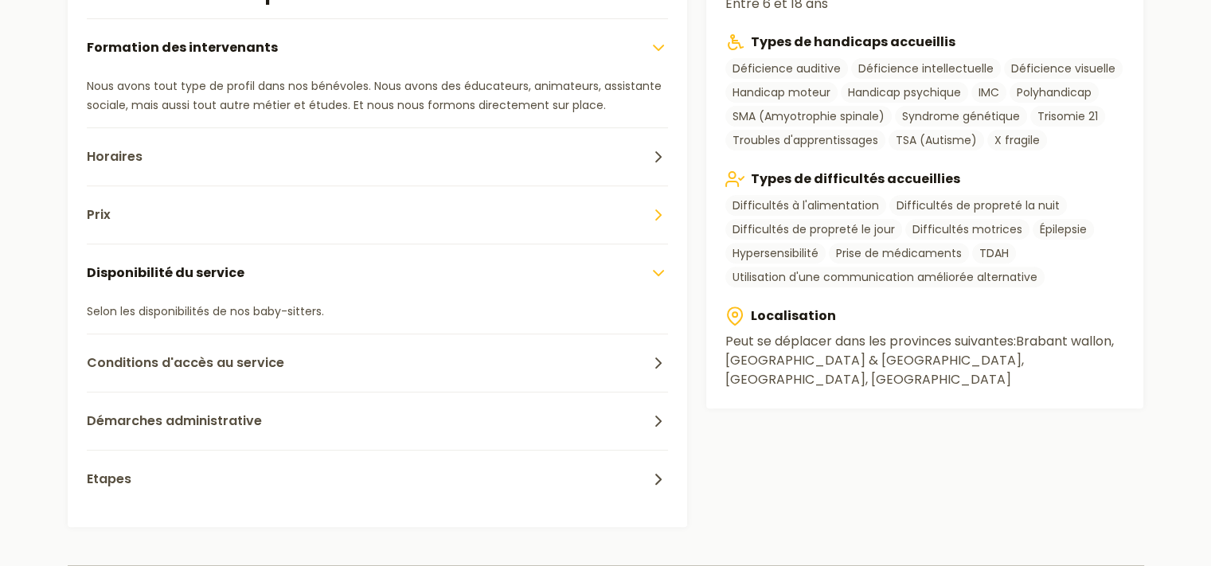
click at [254, 221] on button "Prix" at bounding box center [378, 215] width 582 height 58
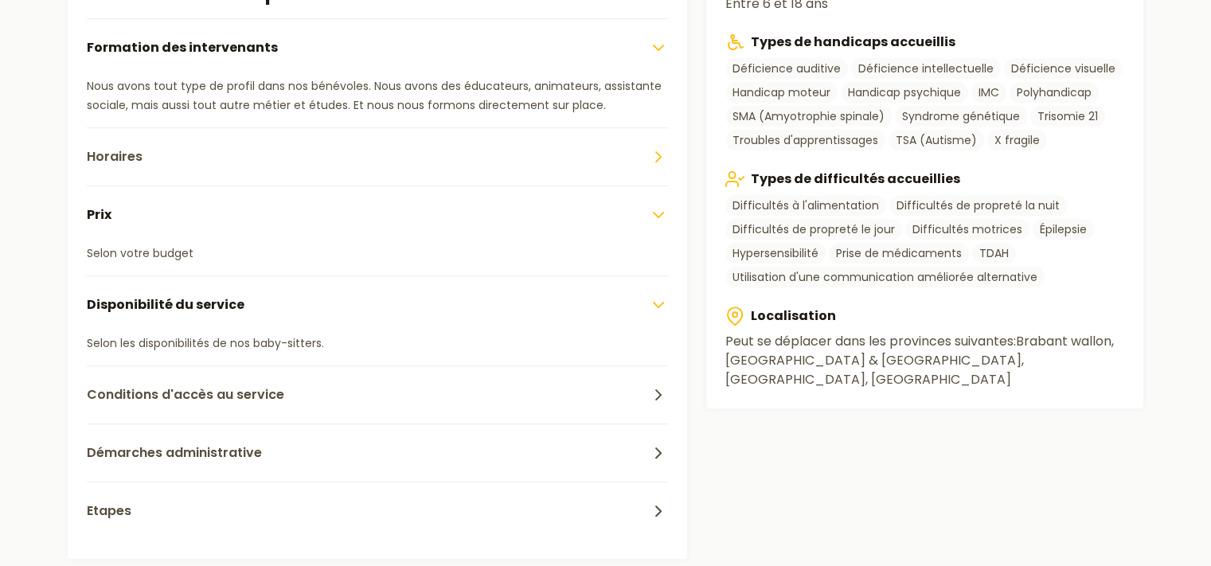
click at [212, 157] on button "Horaires" at bounding box center [378, 156] width 582 height 58
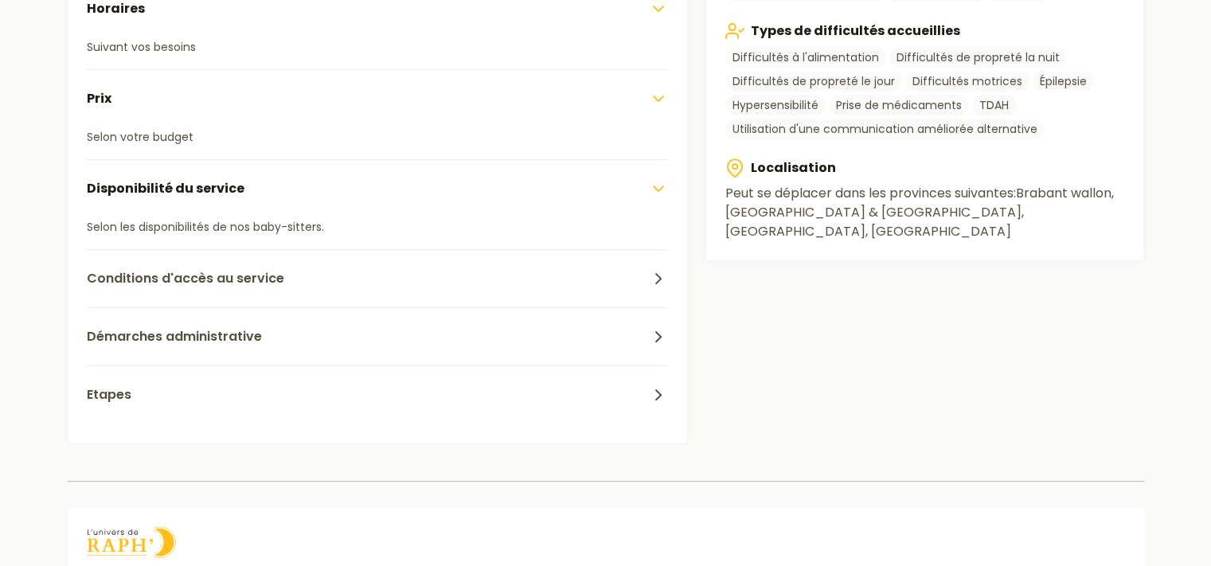
scroll to position [735, 0]
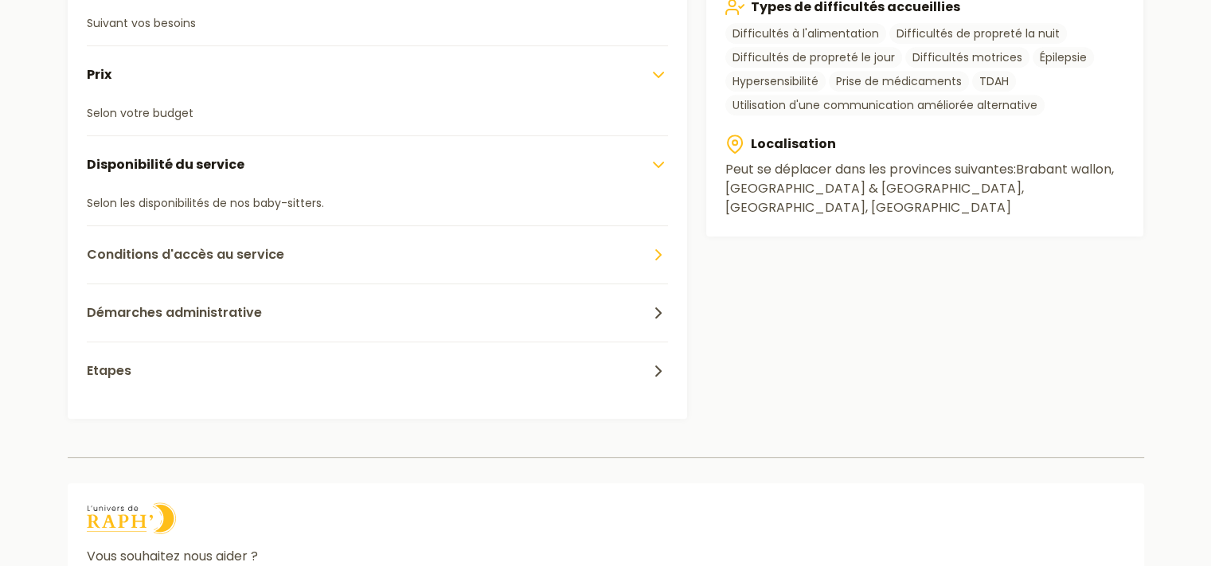
click at [213, 246] on span "Conditions d'accès au service" at bounding box center [186, 254] width 198 height 19
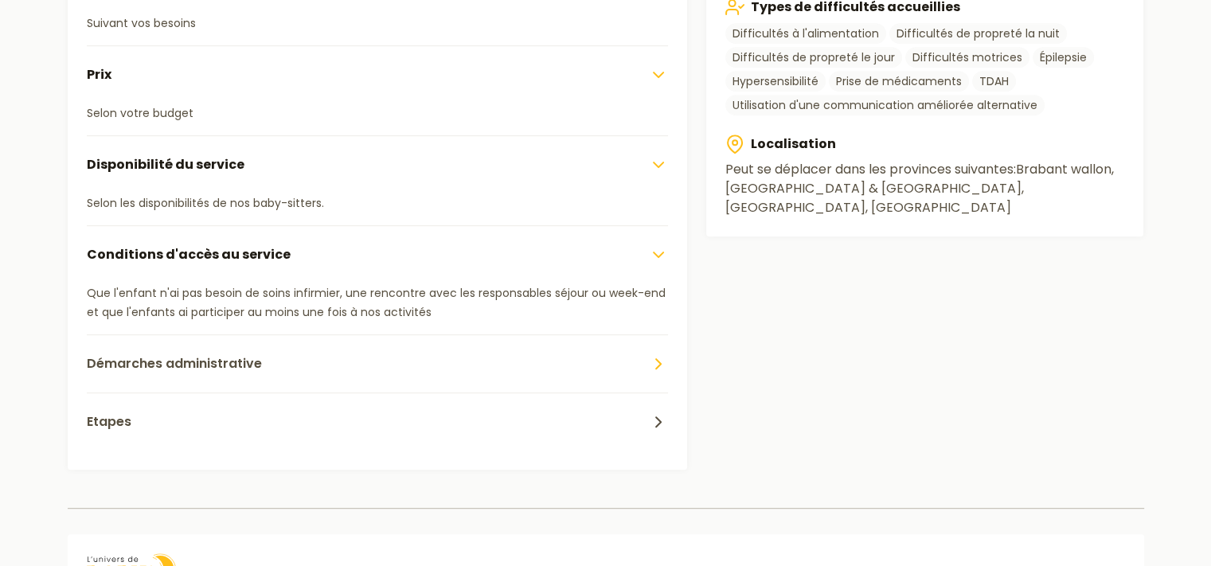
click at [235, 362] on span "Démarches administrative" at bounding box center [174, 363] width 175 height 19
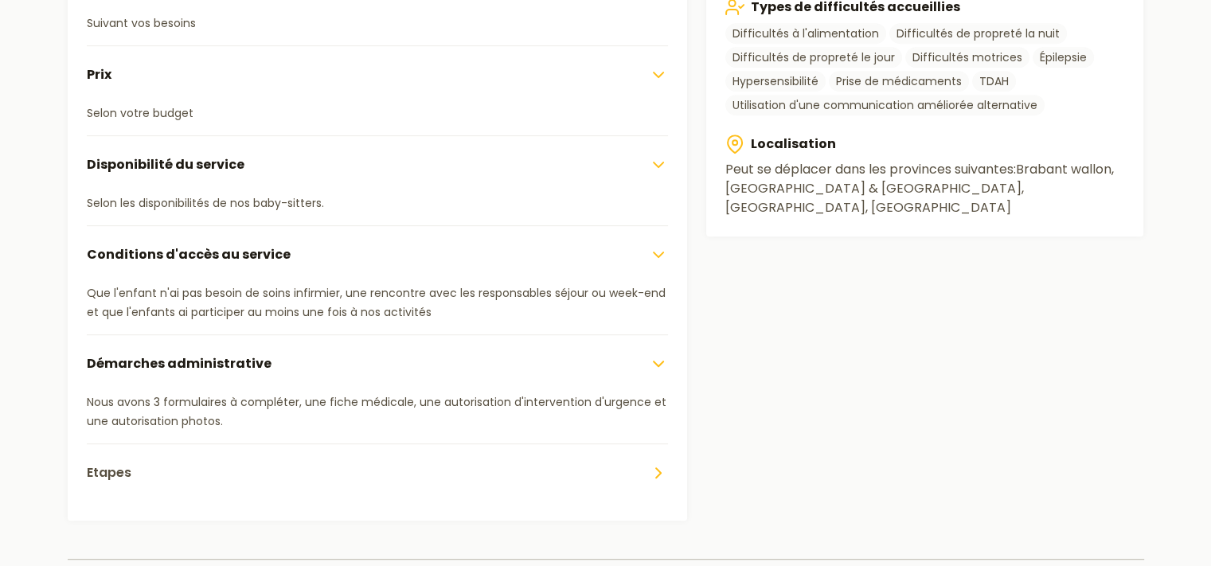
click at [258, 455] on button "Etapes" at bounding box center [378, 473] width 582 height 58
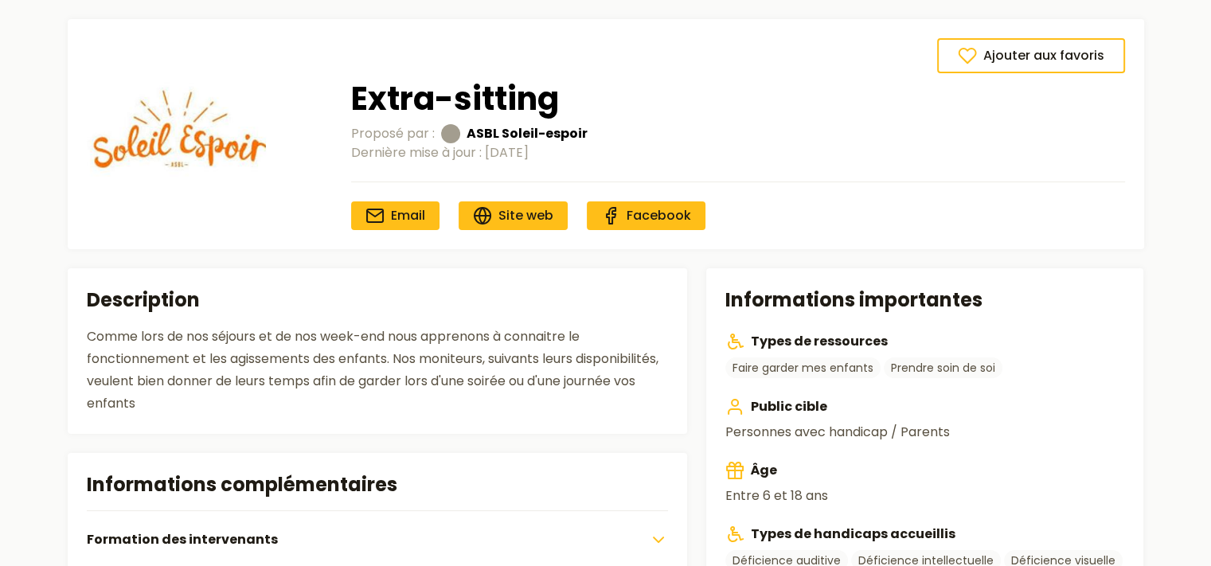
scroll to position [72, 0]
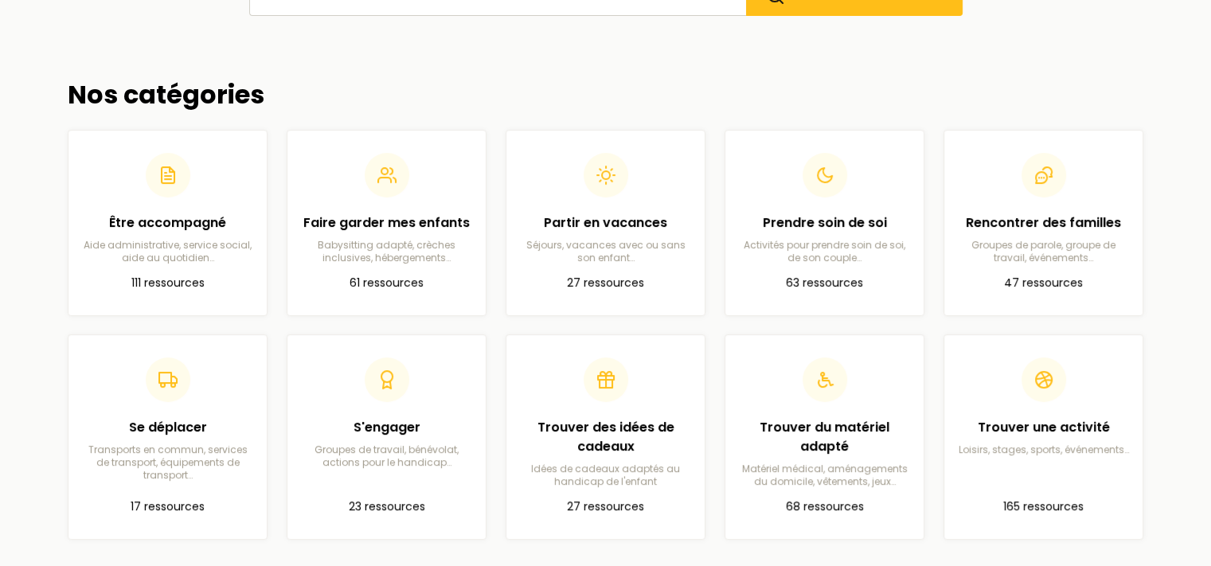
scroll to position [363, 0]
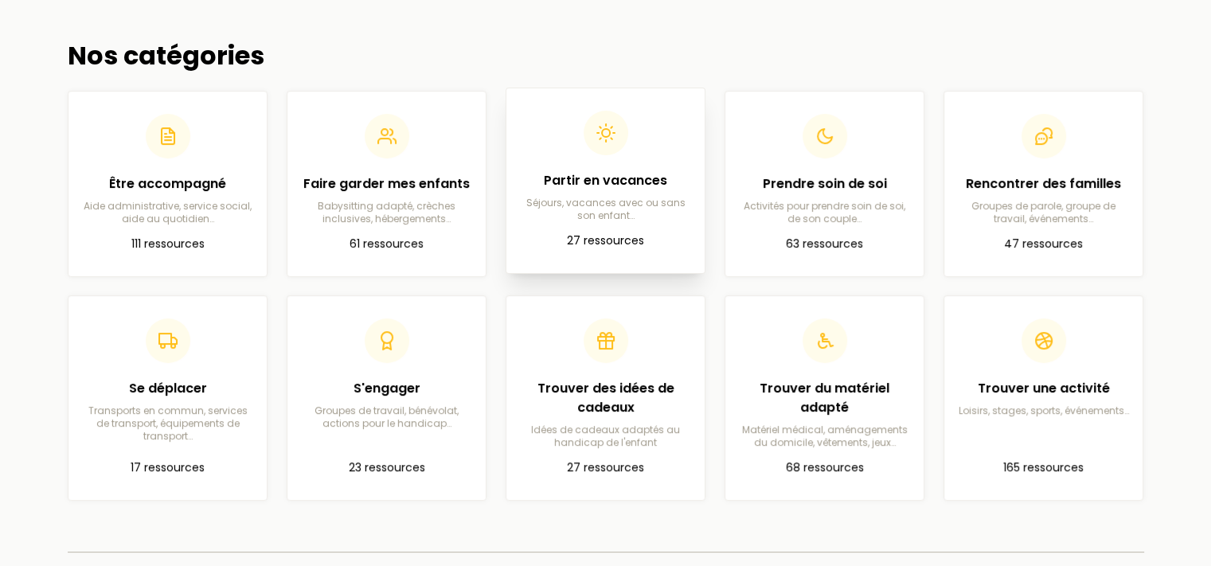
click at [632, 201] on p "Séjours, vacances avec ou sans son enfant…" at bounding box center [605, 209] width 173 height 25
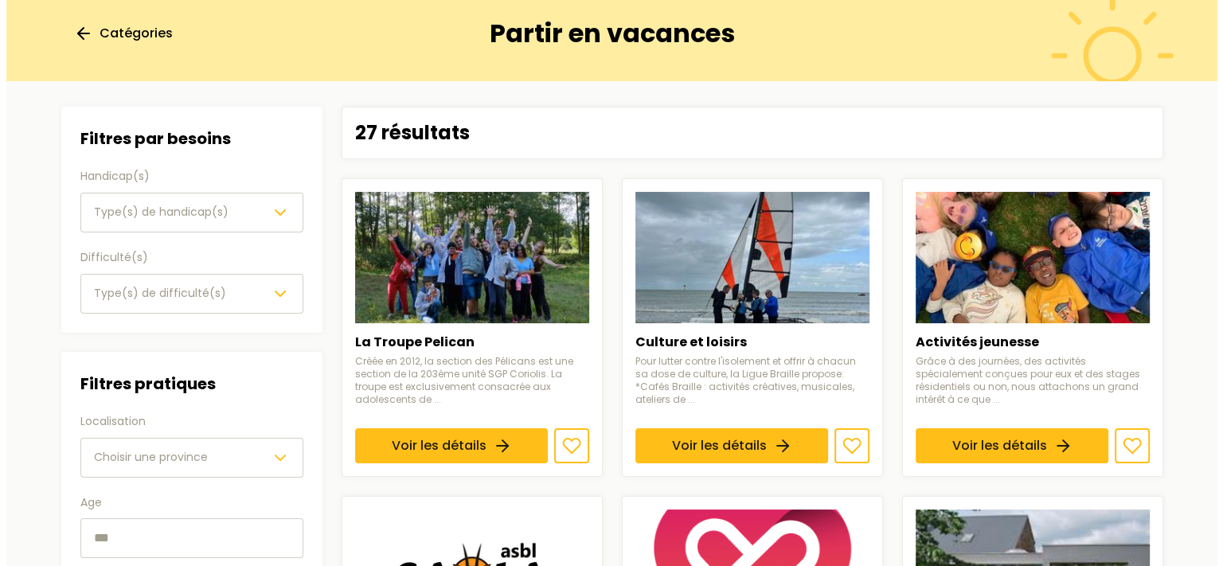
scroll to position [86, 0]
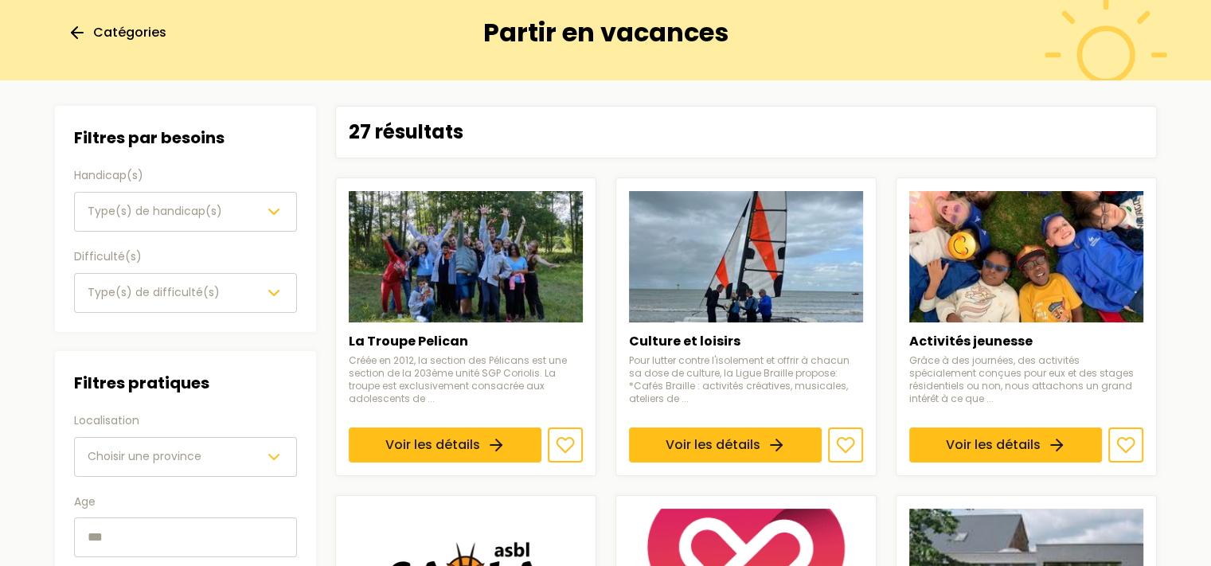
click at [136, 460] on span "Choisir une province" at bounding box center [145, 456] width 114 height 16
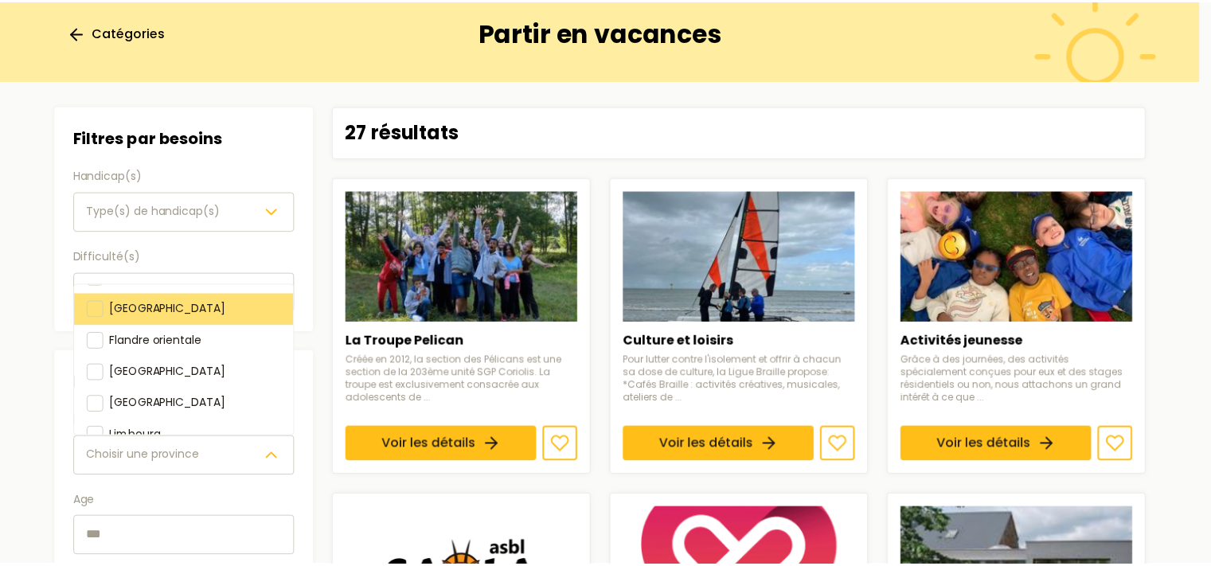
scroll to position [118, 0]
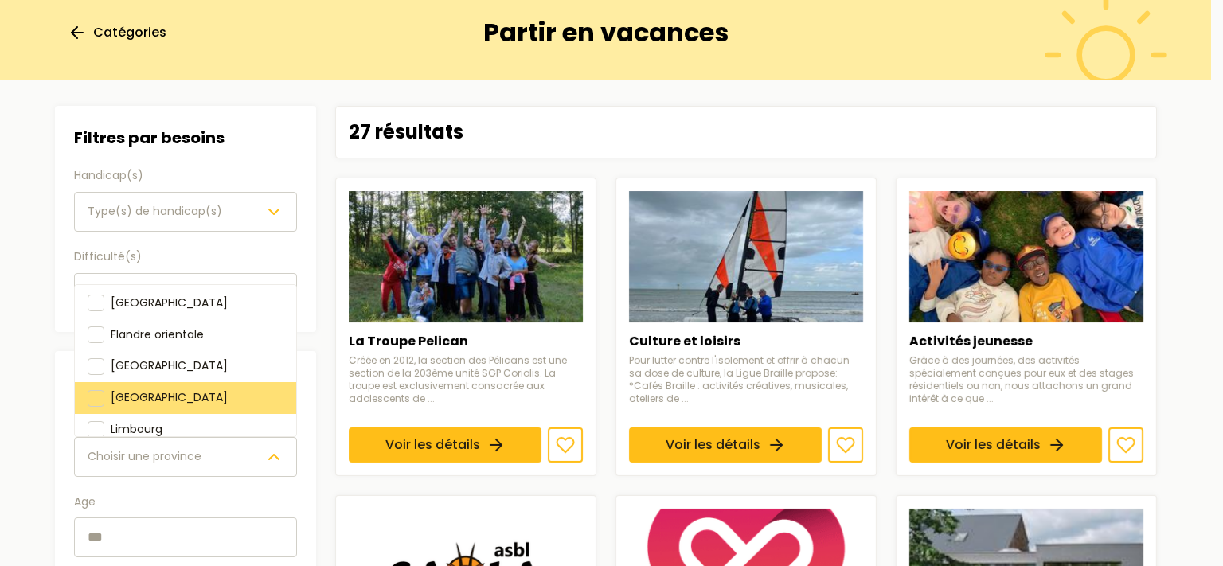
click at [124, 389] on span "[GEOGRAPHIC_DATA]" at bounding box center [169, 397] width 117 height 16
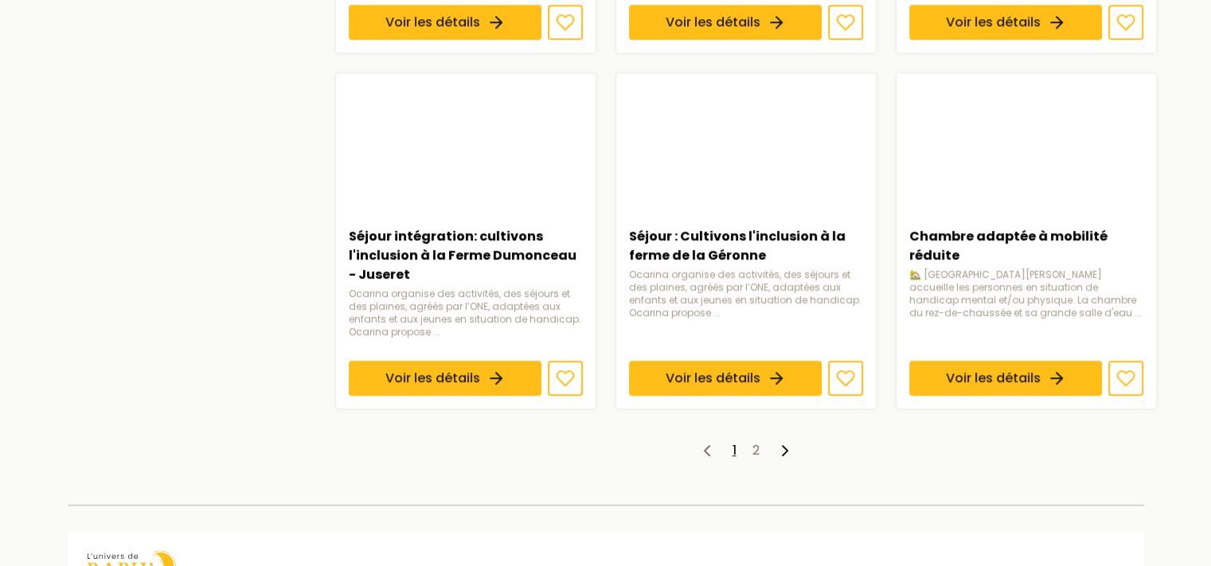
scroll to position [1184, 0]
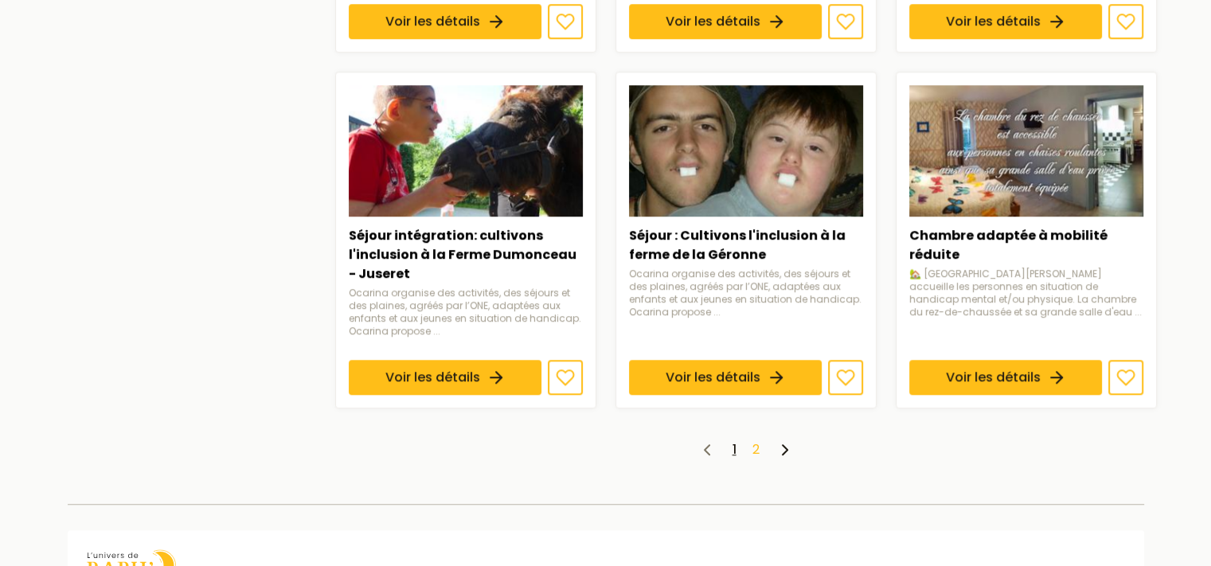
click at [755, 445] on link "2" at bounding box center [756, 449] width 7 height 18
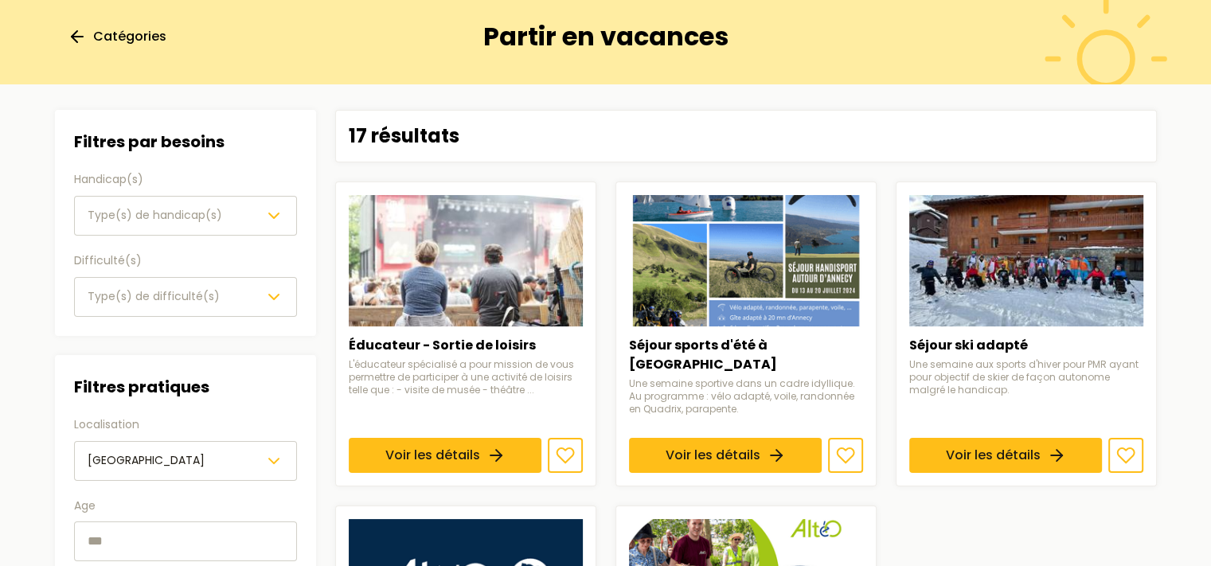
scroll to position [80, 0]
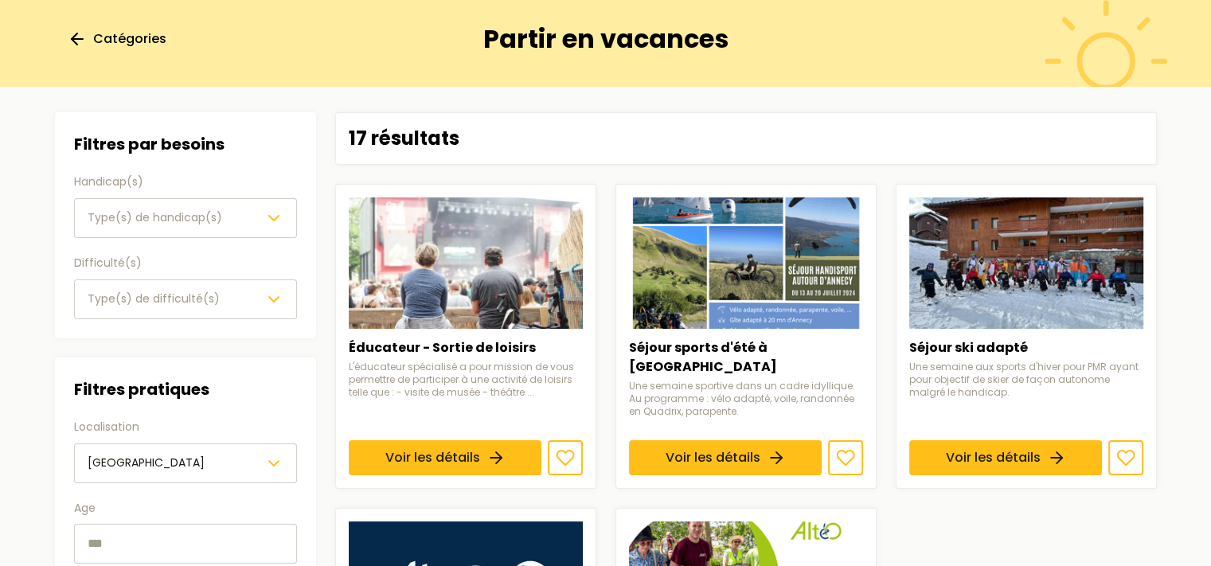
scroll to position [711, 0]
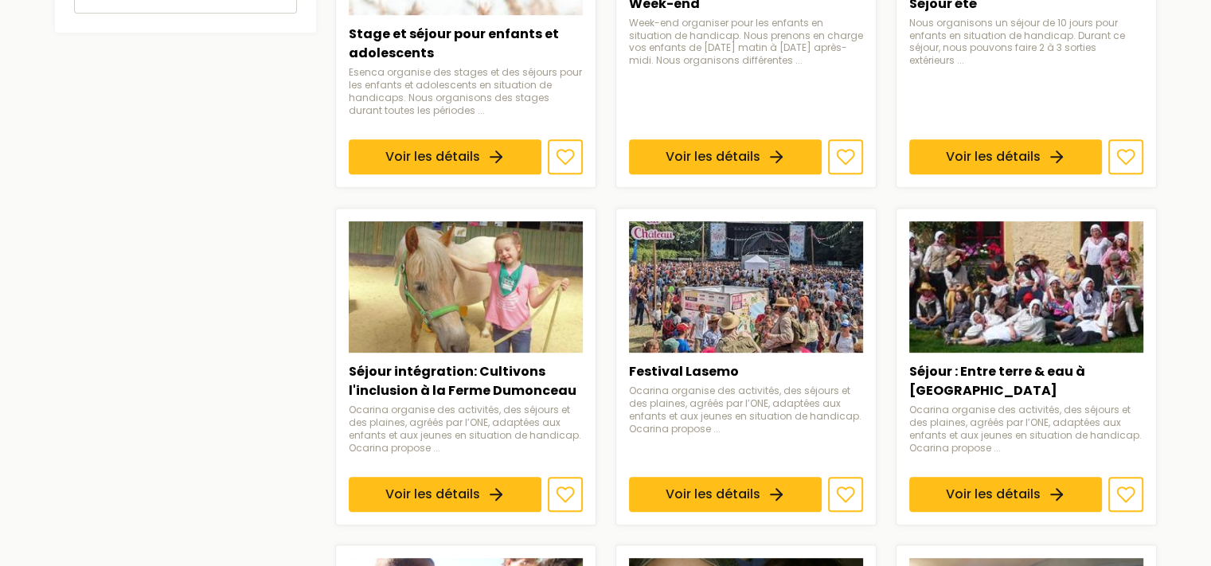
scroll to position [363, 0]
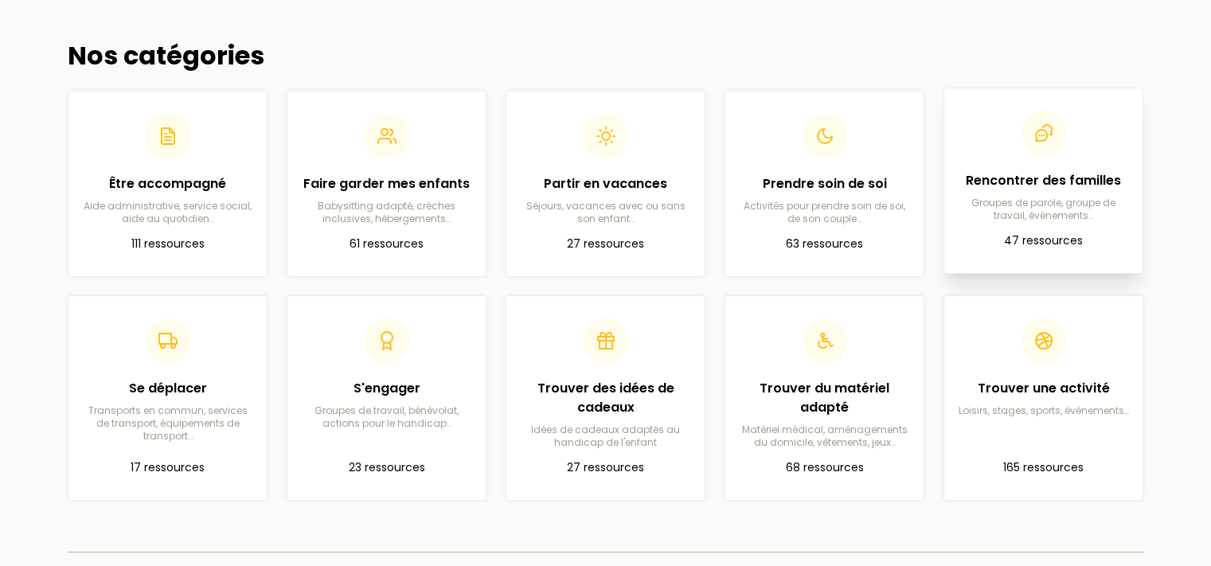
click at [996, 188] on h2 "Rencontrer des familles" at bounding box center [1043, 180] width 173 height 19
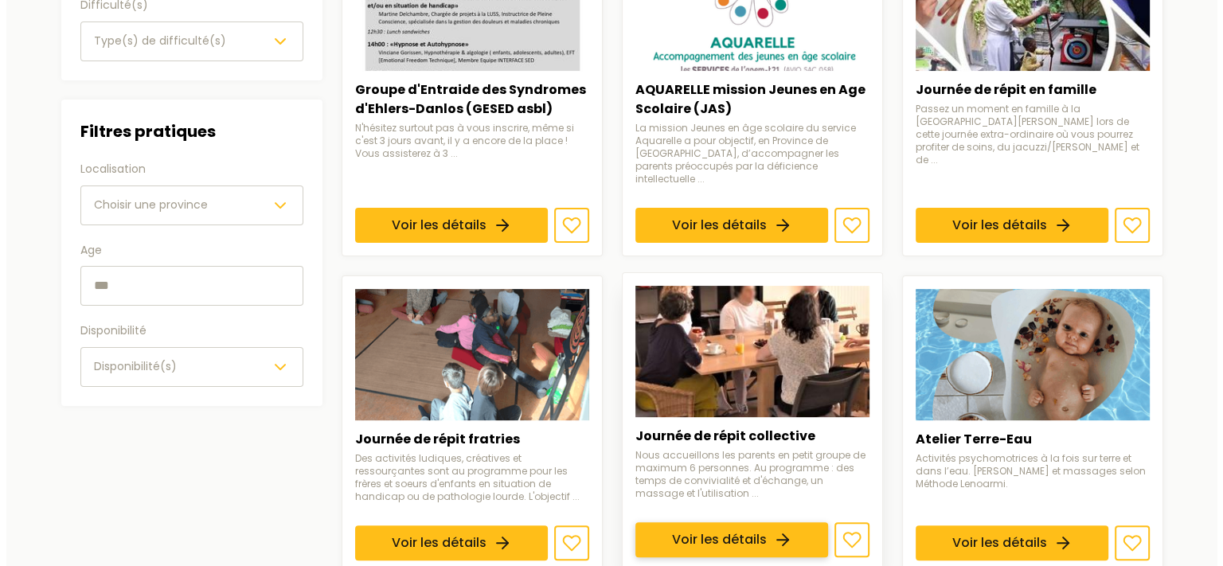
scroll to position [338, 0]
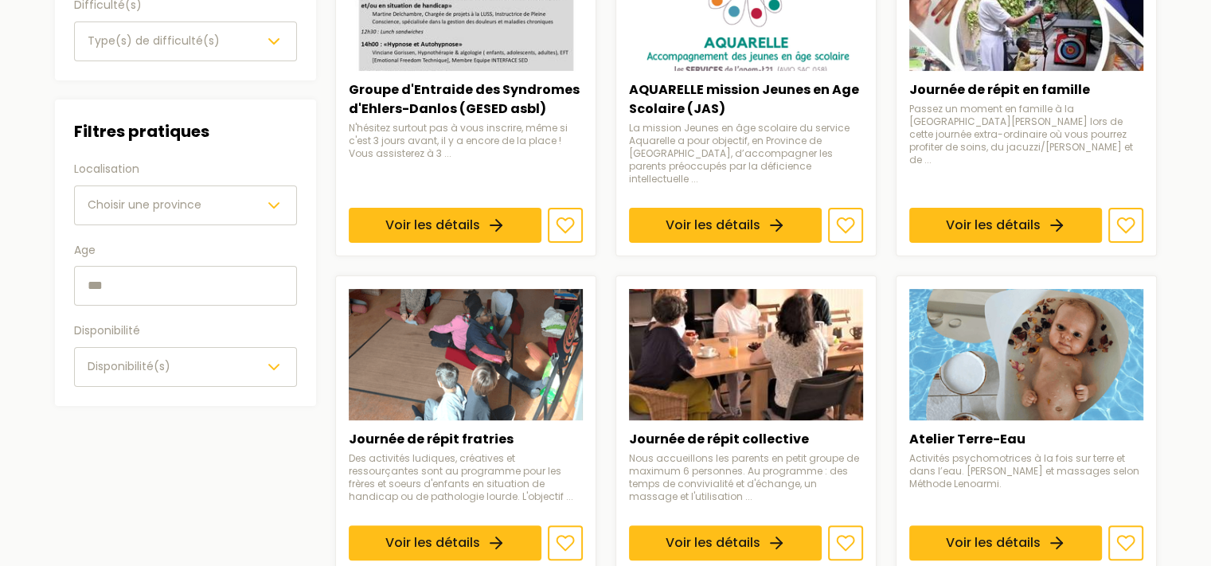
click at [204, 209] on div "Choisir une province" at bounding box center [186, 205] width 196 height 19
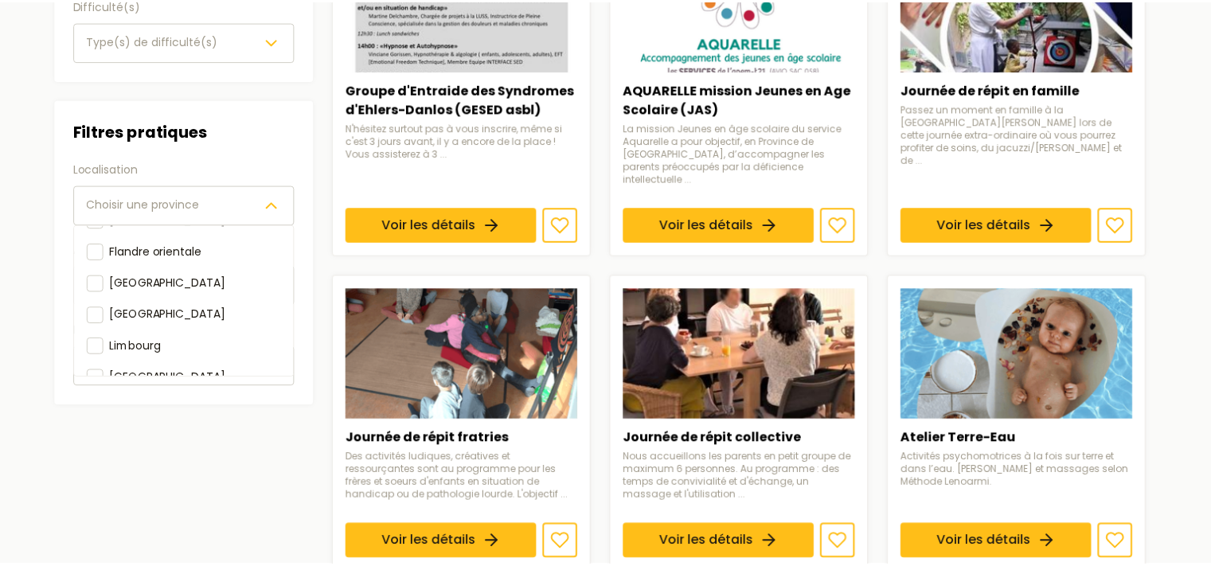
scroll to position [159, 0]
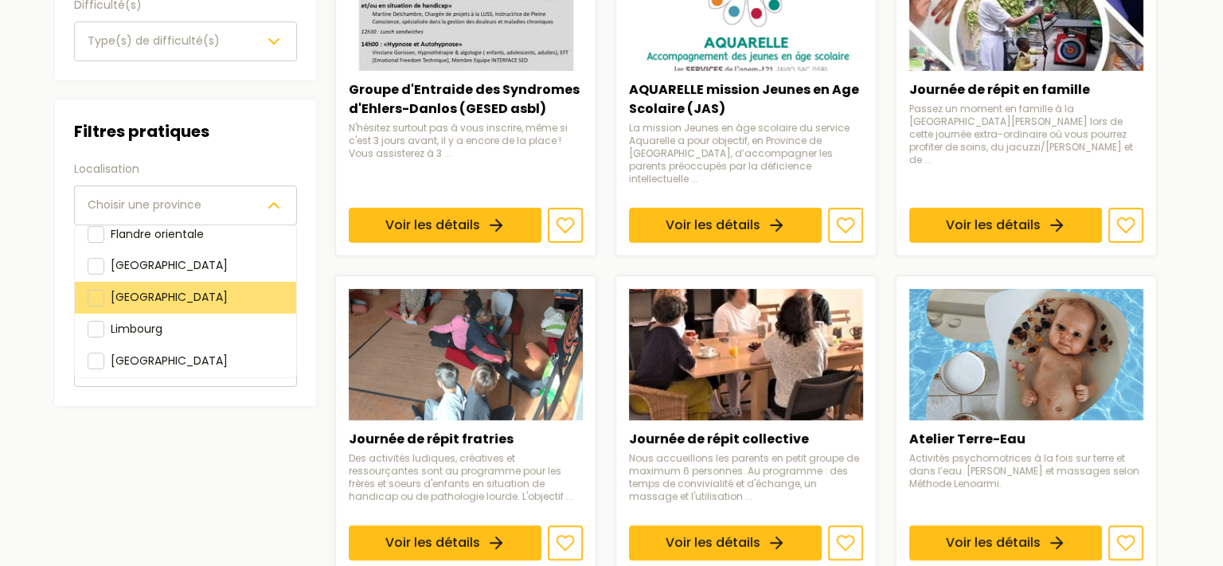
click at [133, 289] on span "[GEOGRAPHIC_DATA]" at bounding box center [169, 297] width 117 height 16
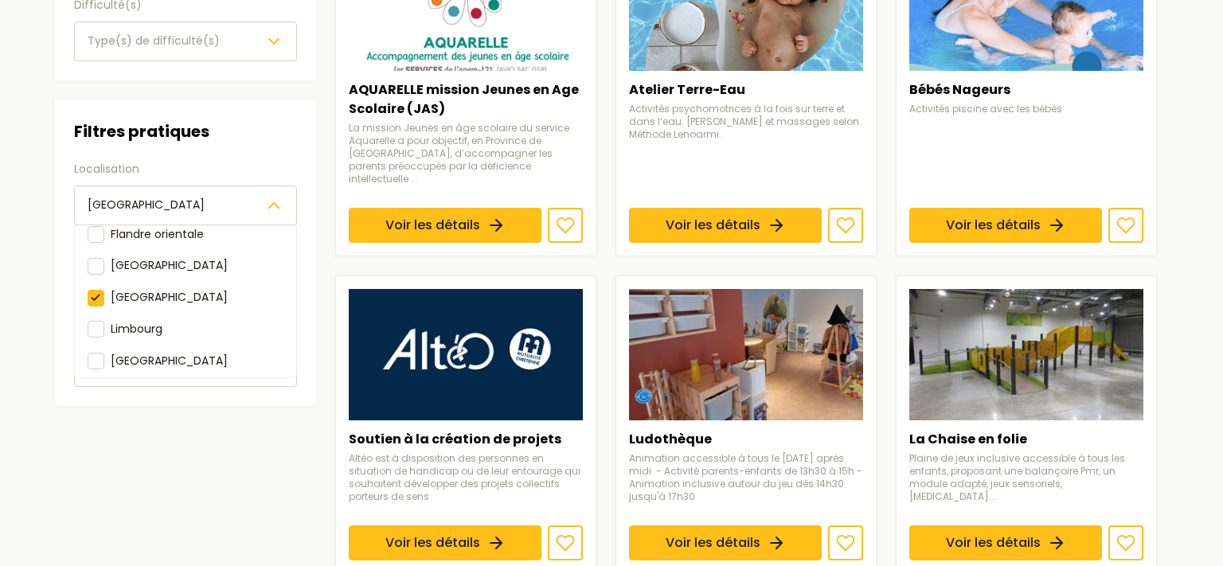
click at [186, 440] on aside "Filtres Filtres par besoins Handicap(s) Type(s) de handicap(s) Difficulté(s) Ty…" at bounding box center [185, 564] width 261 height 1420
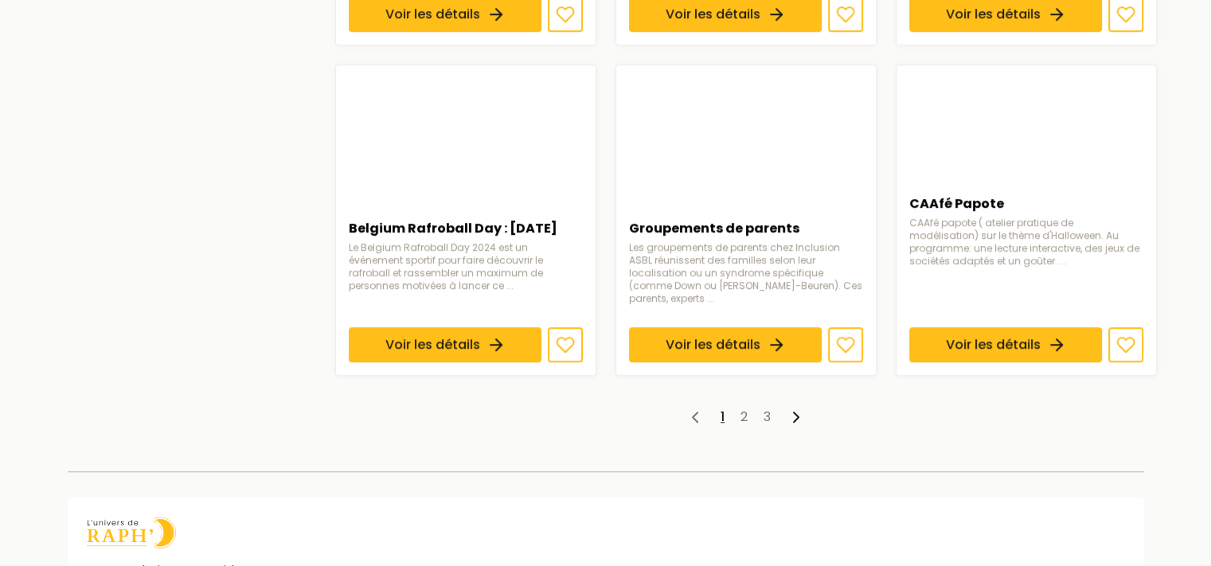
scroll to position [1185, 0]
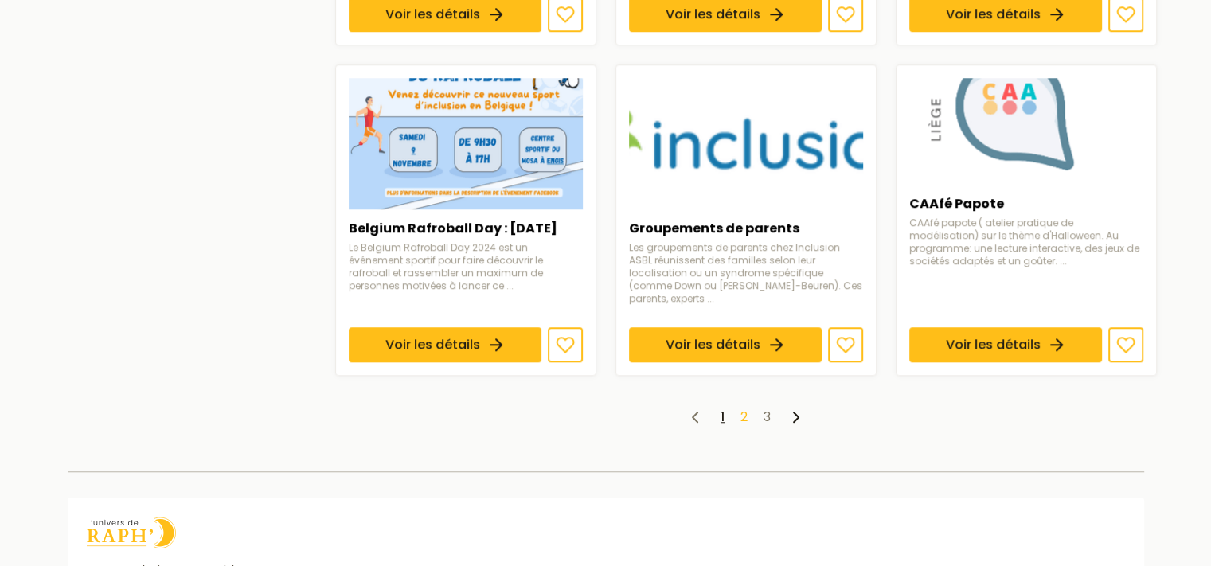
click at [741, 408] on link "2" at bounding box center [744, 417] width 7 height 18
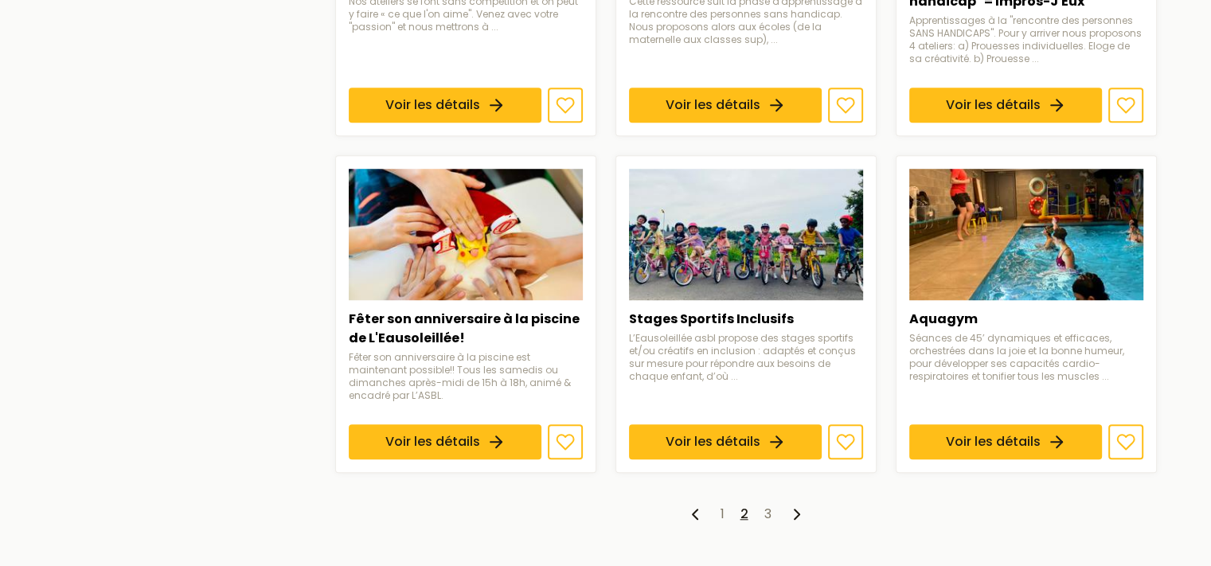
scroll to position [1224, 0]
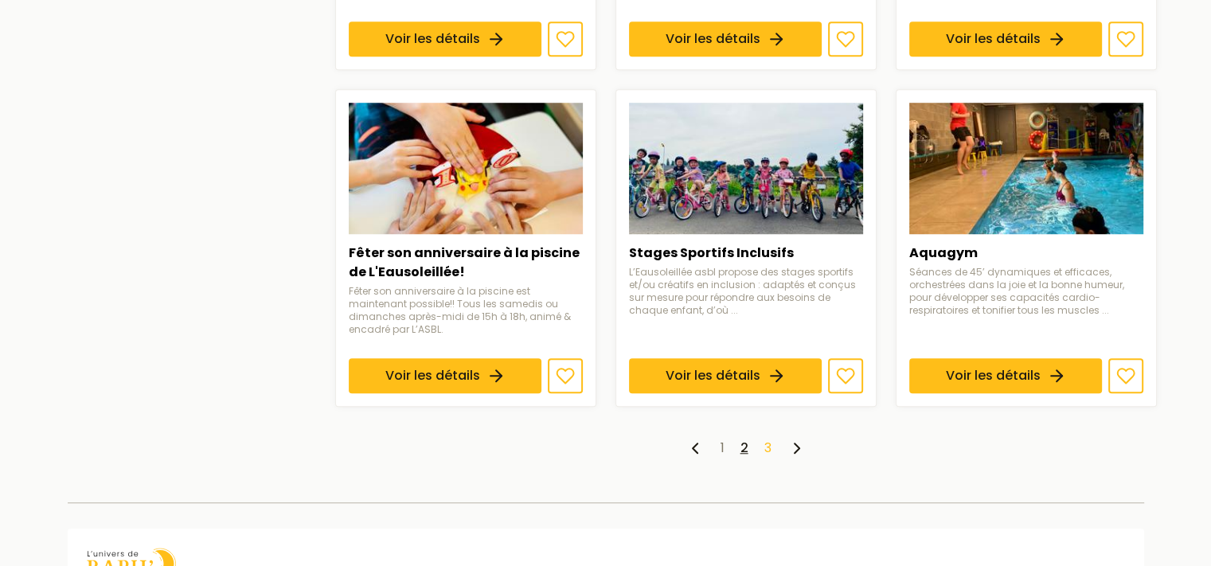
click at [769, 449] on link "3" at bounding box center [768, 448] width 7 height 18
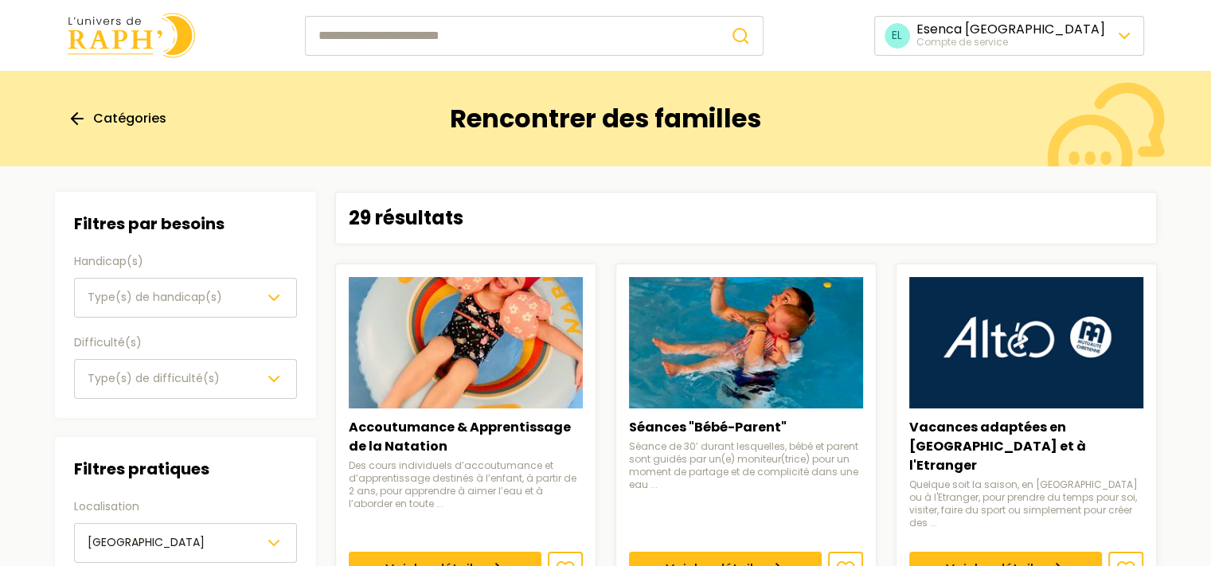
click at [73, 120] on polyline at bounding box center [75, 118] width 6 height 11
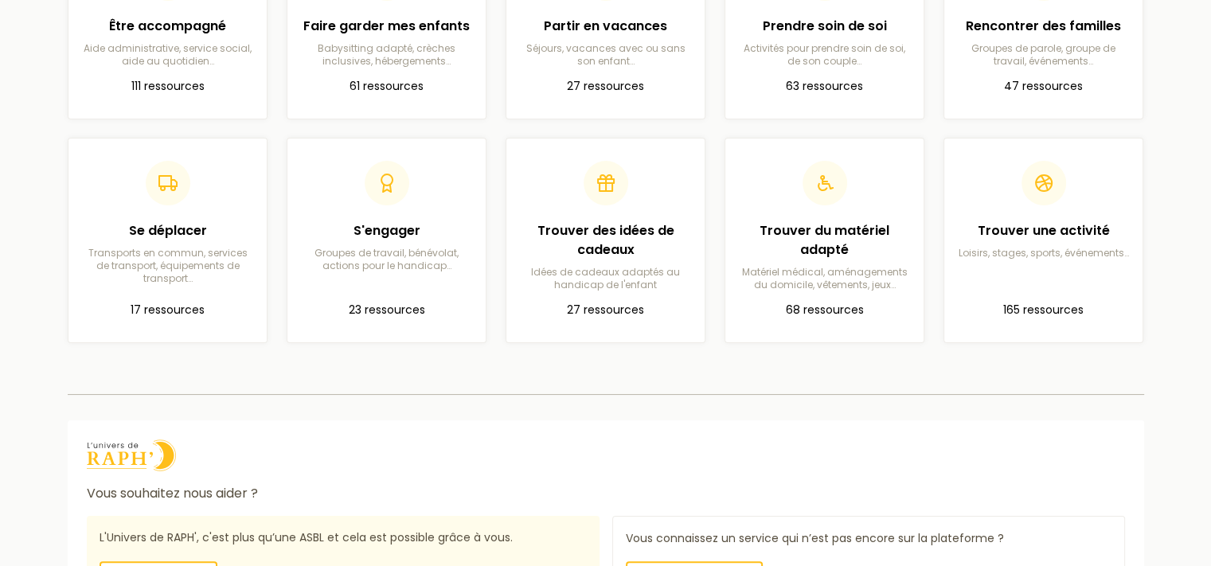
scroll to position [220, 0]
click at [608, 268] on p "Idées de cadeaux adaptés au handicap de l'enfant" at bounding box center [605, 275] width 173 height 25
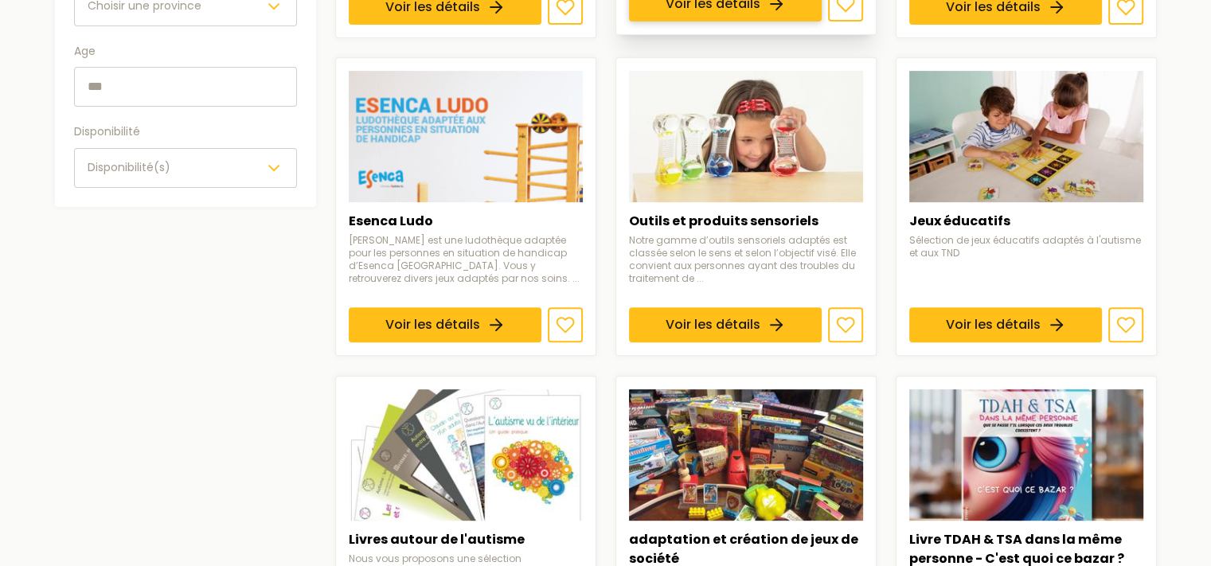
scroll to position [569, 0]
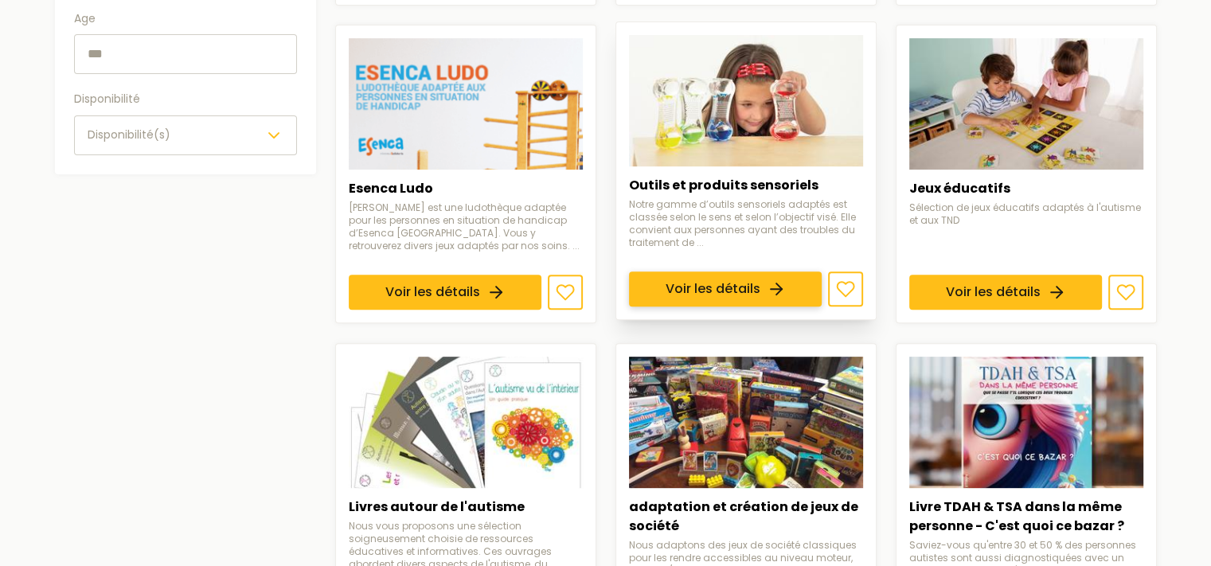
click at [752, 272] on link "Voir les détails" at bounding box center [725, 289] width 193 height 35
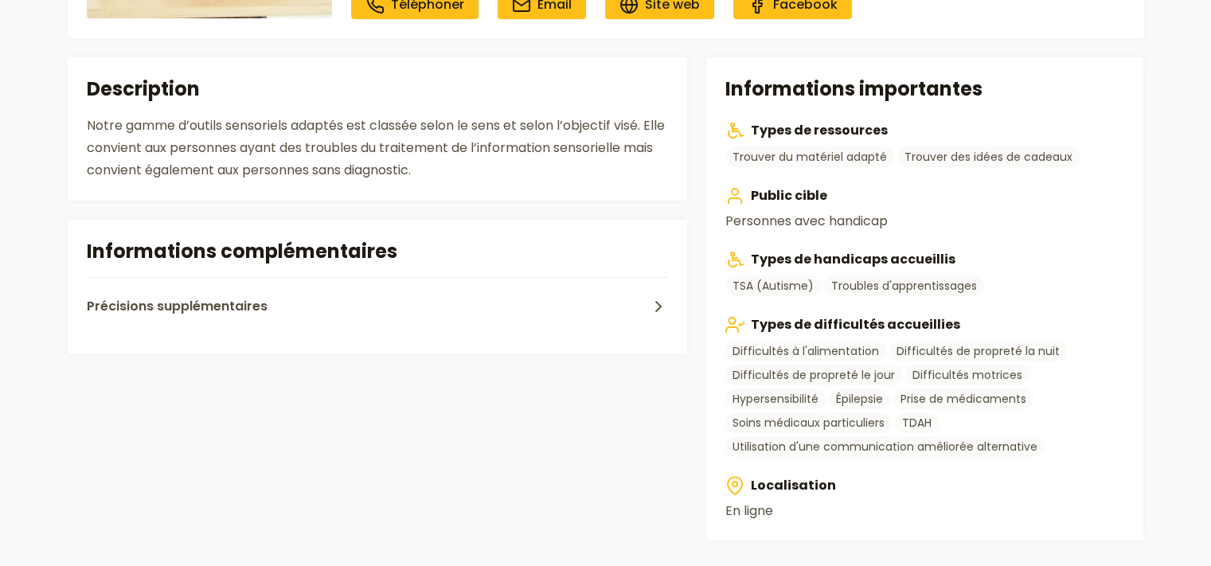
scroll to position [283, 0]
click at [233, 299] on span "Précisions supplémentaires" at bounding box center [177, 305] width 181 height 19
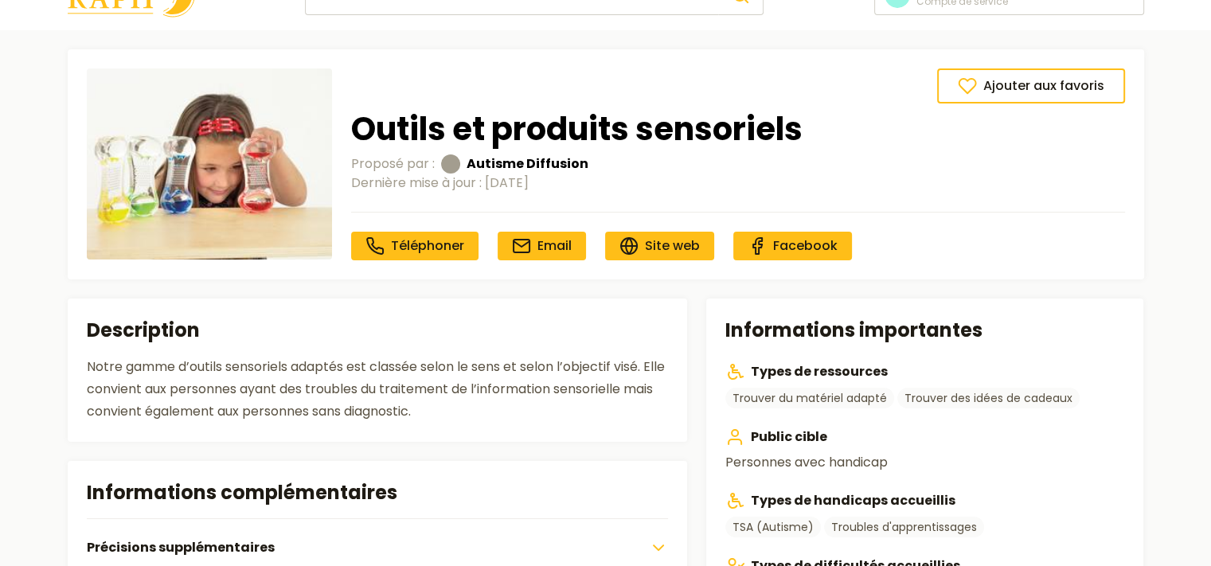
scroll to position [0, 0]
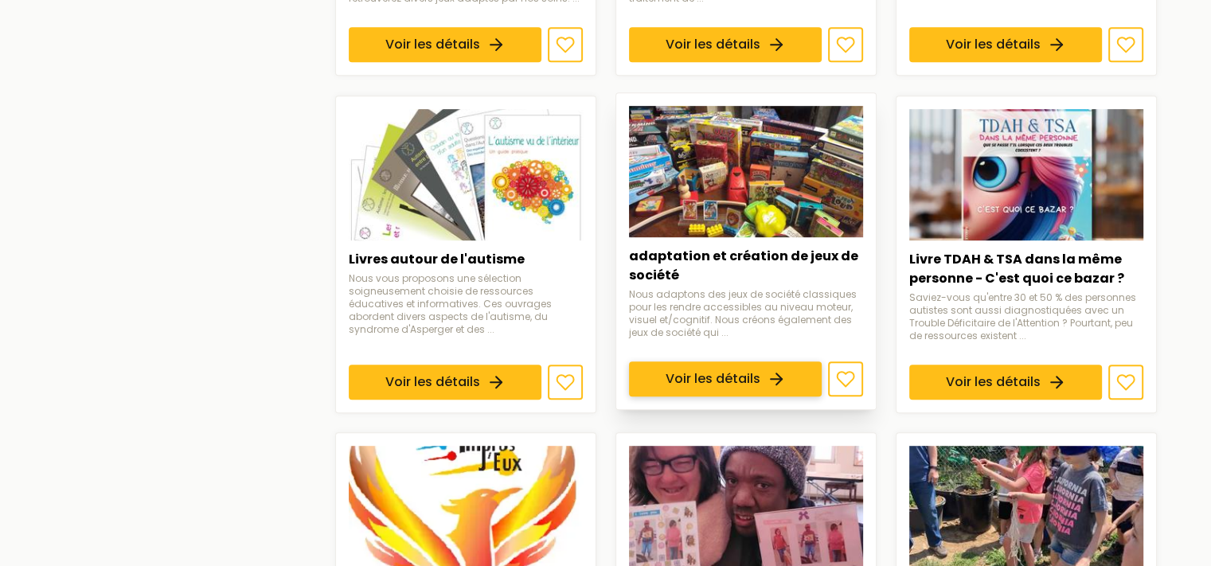
scroll to position [818, 0]
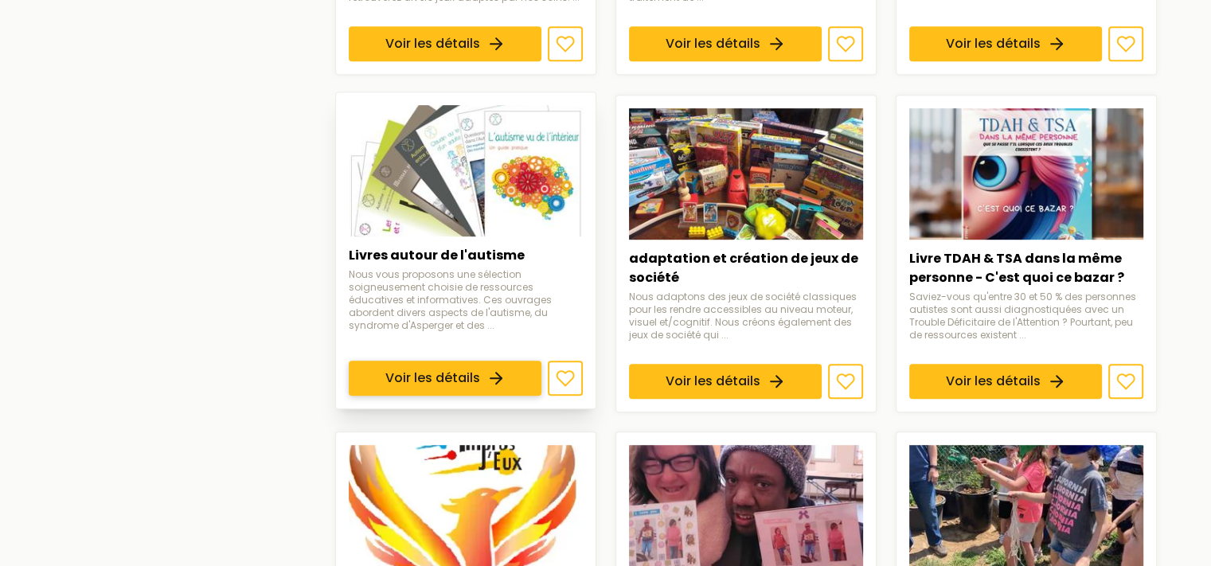
click at [449, 361] on link "Voir les détails" at bounding box center [445, 378] width 193 height 35
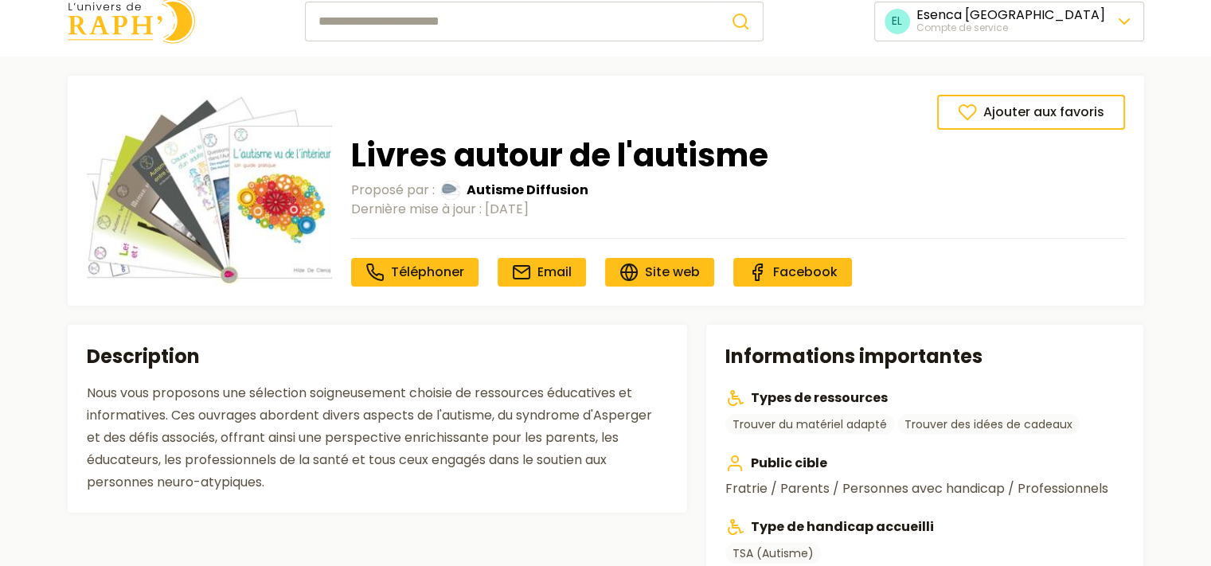
scroll to position [15, 0]
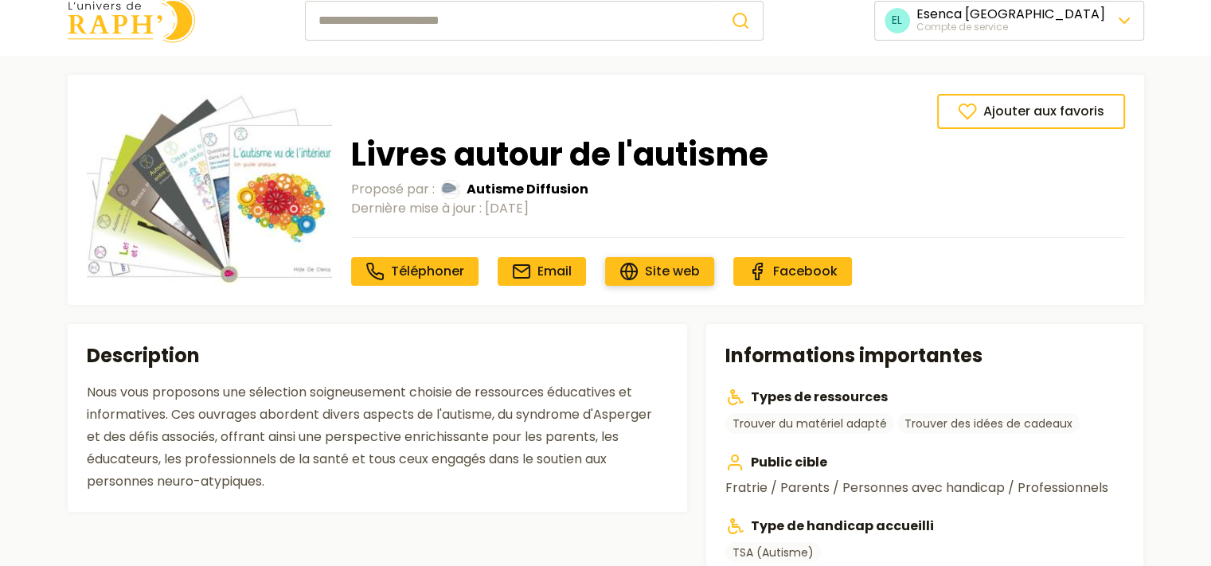
click at [663, 257] on link "Site web" at bounding box center [659, 271] width 109 height 29
